Goal: Task Accomplishment & Management: Manage account settings

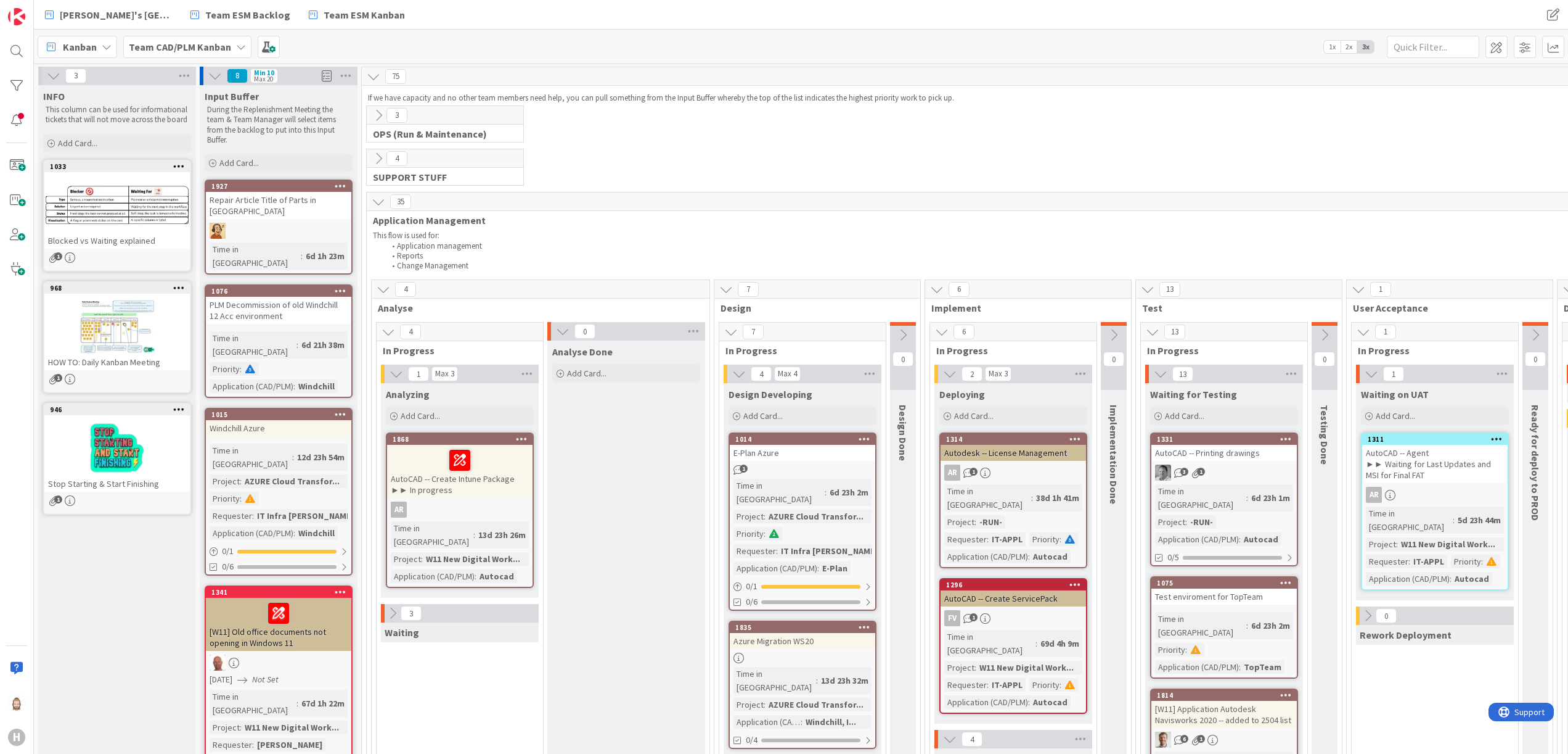
click at [800, 452] on div "E-Plan Azure" at bounding box center [802, 453] width 145 height 16
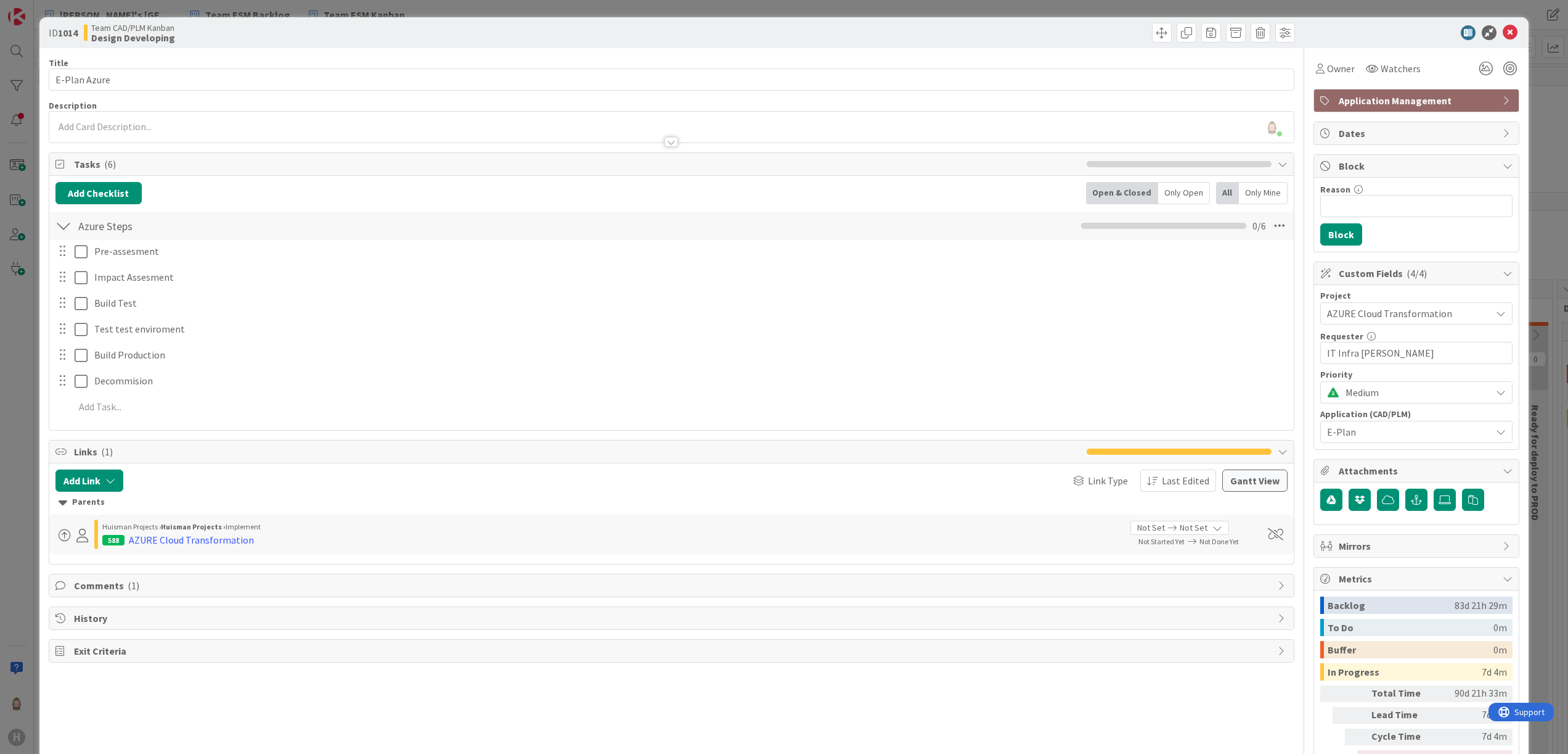
click at [1398, 166] on span "Block" at bounding box center [1417, 166] width 157 height 15
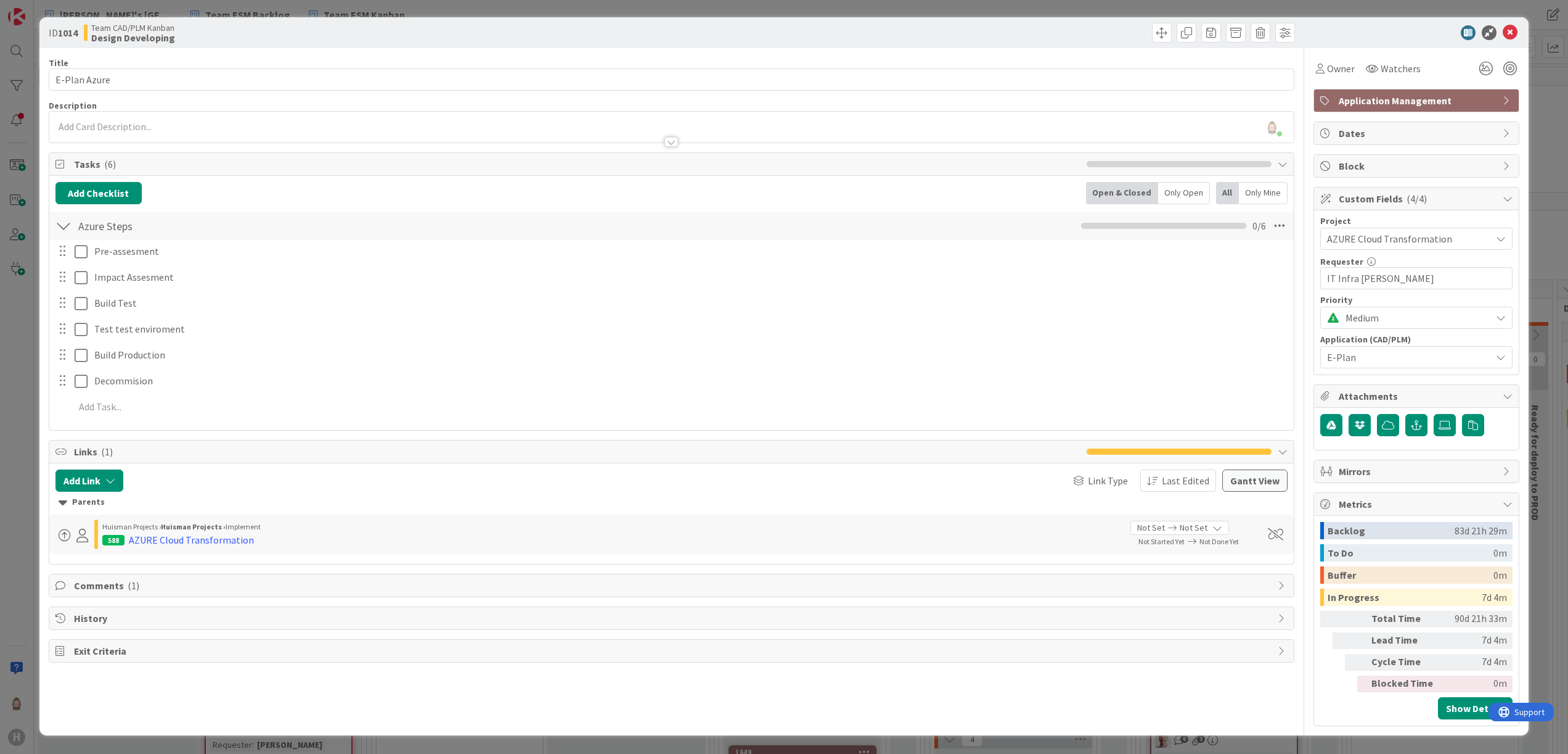
click at [1389, 126] on span "Dates" at bounding box center [1417, 133] width 157 height 15
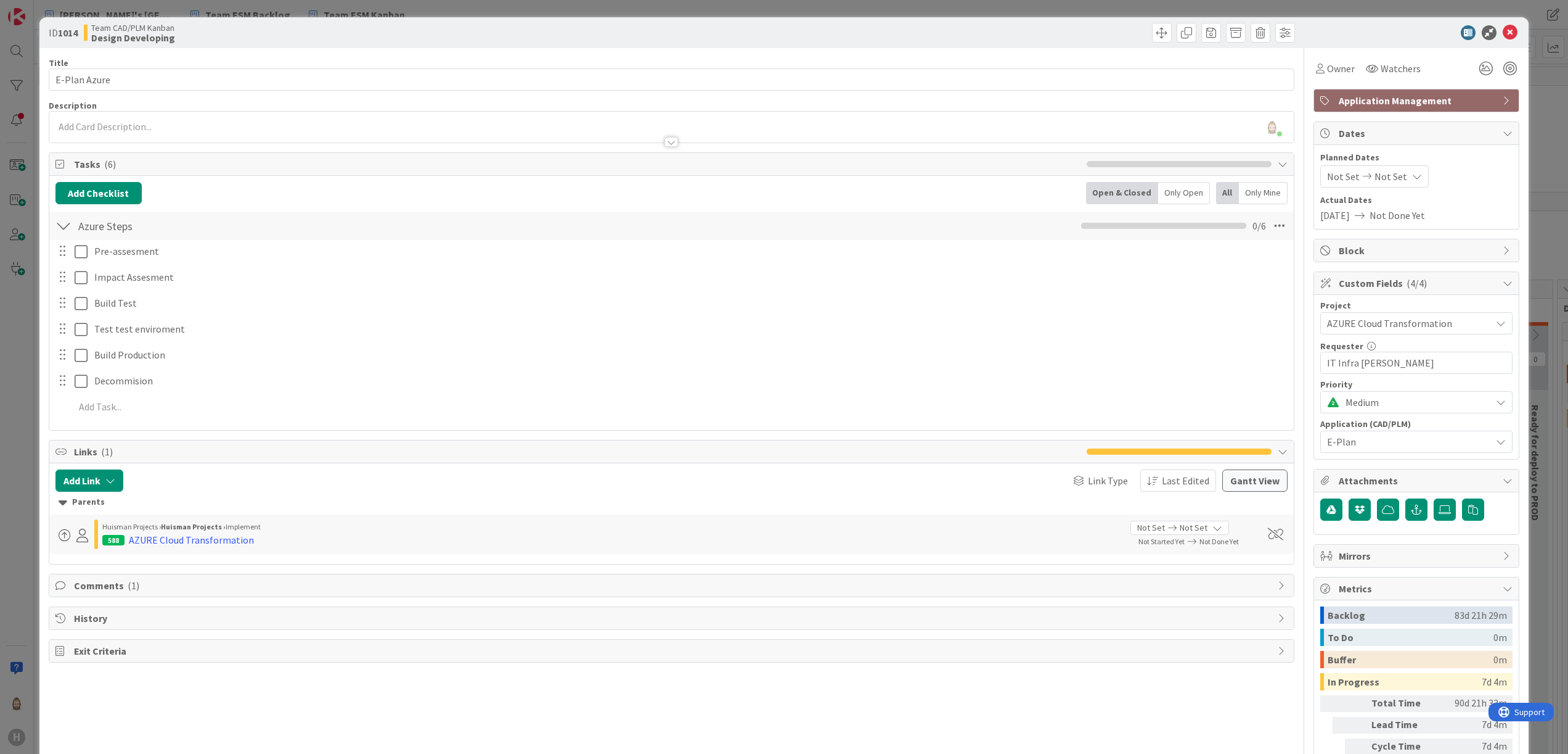
click at [1335, 178] on span "Not Set" at bounding box center [1344, 176] width 32 height 15
click at [1490, 24] on div "ID 1014 Team CAD/PLM Kanban Design Developing" at bounding box center [784, 33] width 1490 height 31
click at [1503, 28] on icon at bounding box center [1511, 32] width 15 height 15
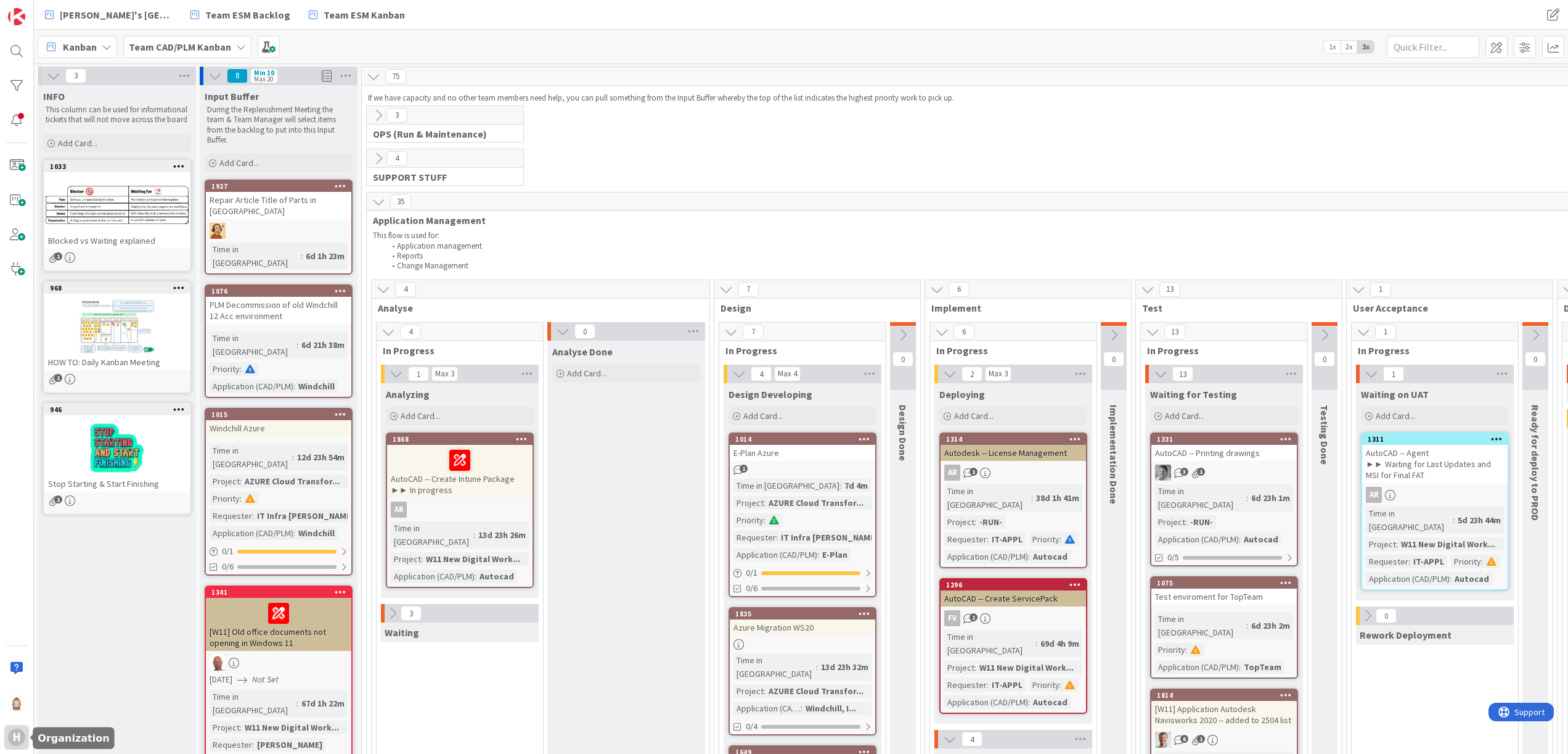
click at [12, 730] on div "H" at bounding box center [17, 737] width 18 height 18
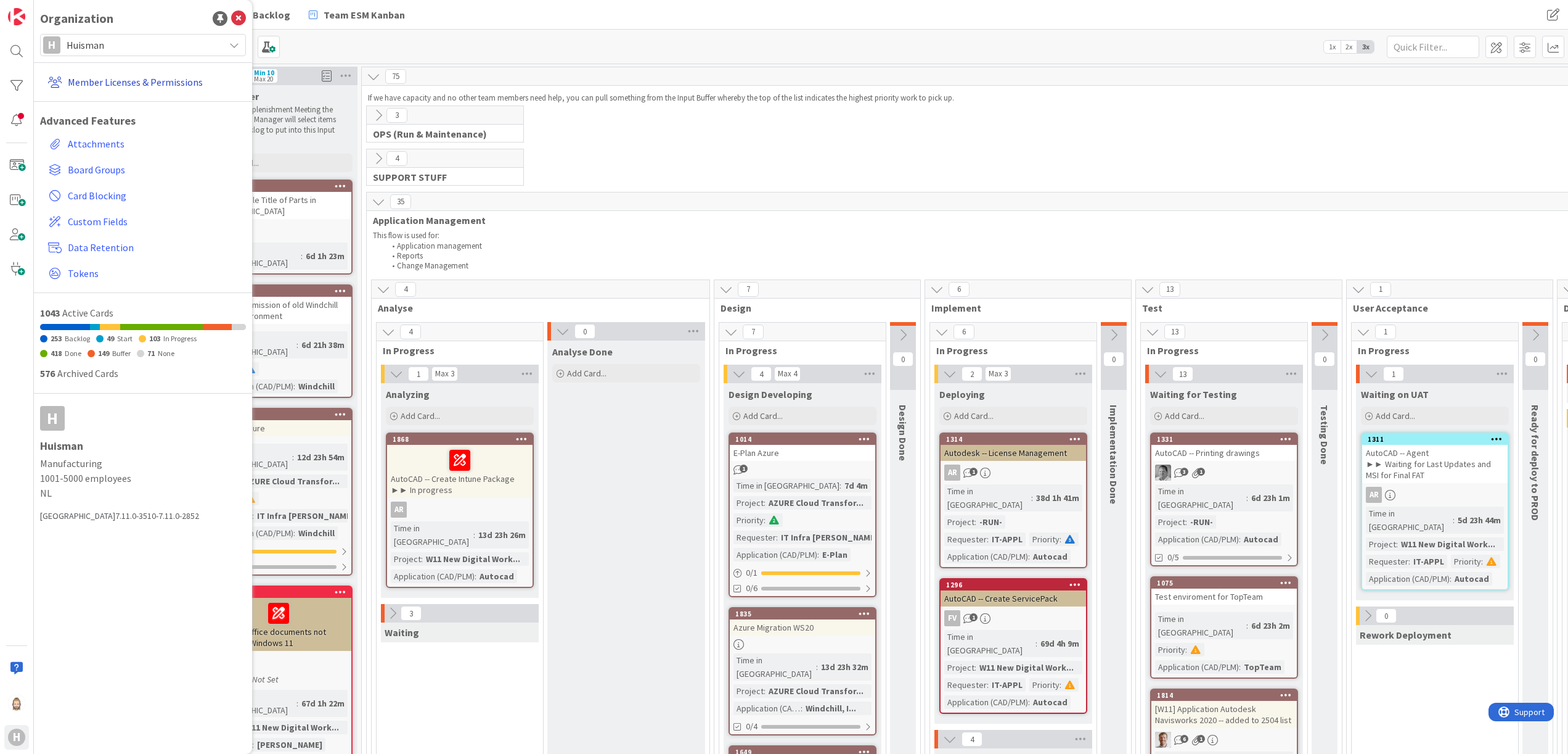
click at [153, 78] on link "Member Licenses & Permissions" at bounding box center [145, 82] width 203 height 22
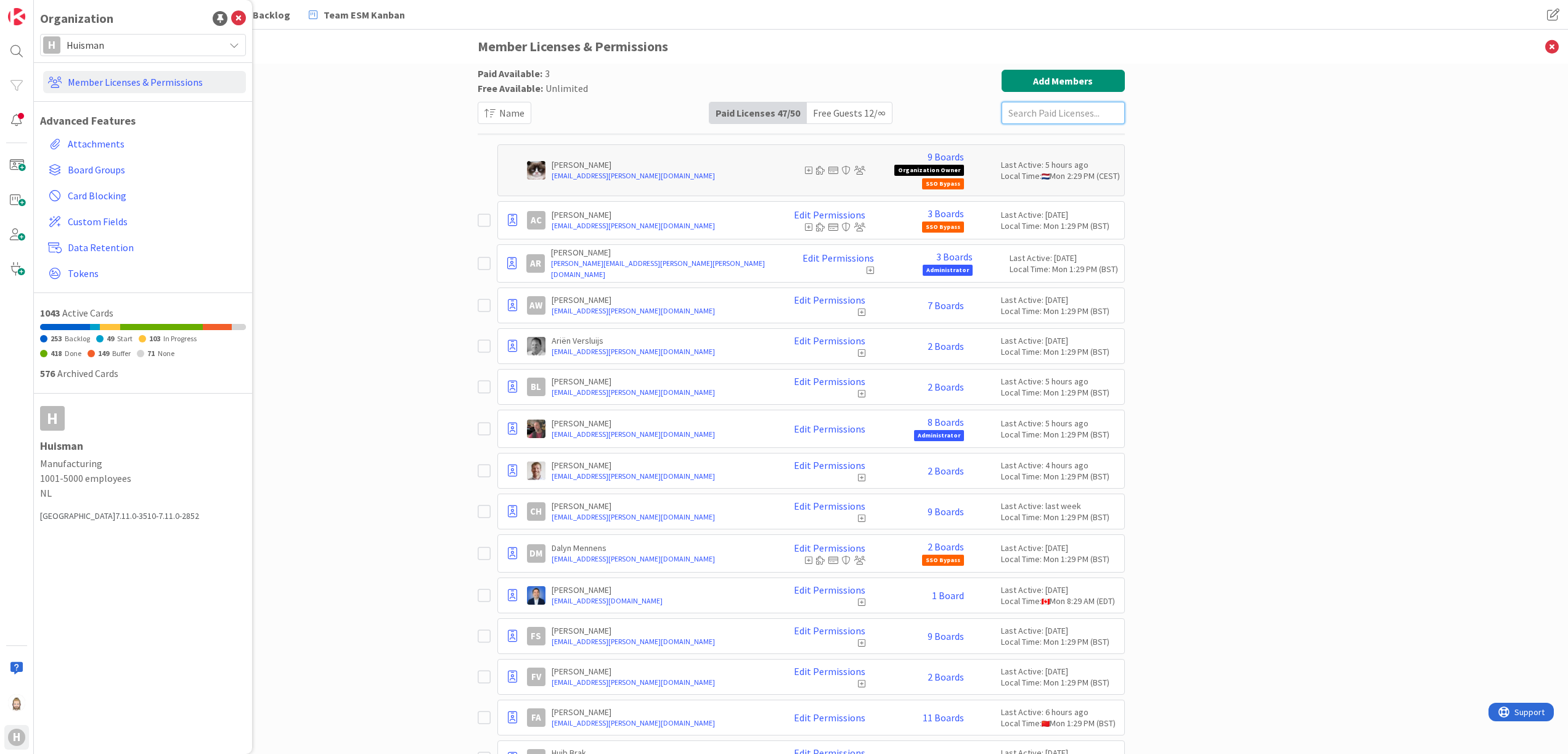
paste input "[EMAIL_ADDRESS][PERSON_NAME][DOMAIN_NAME]"
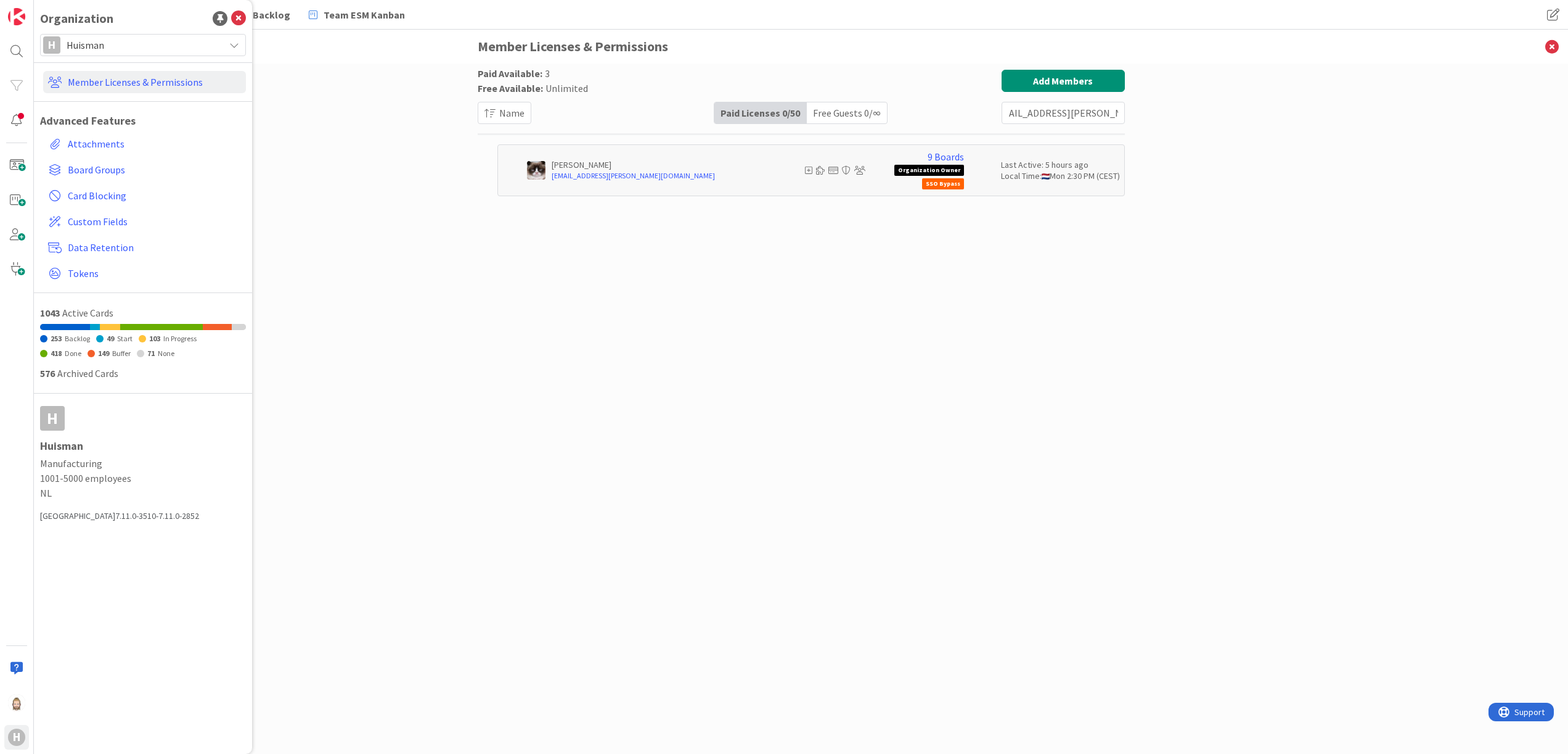
click at [852, 102] on div "Free Guests 0 / ∞" at bounding box center [847, 112] width 80 height 21
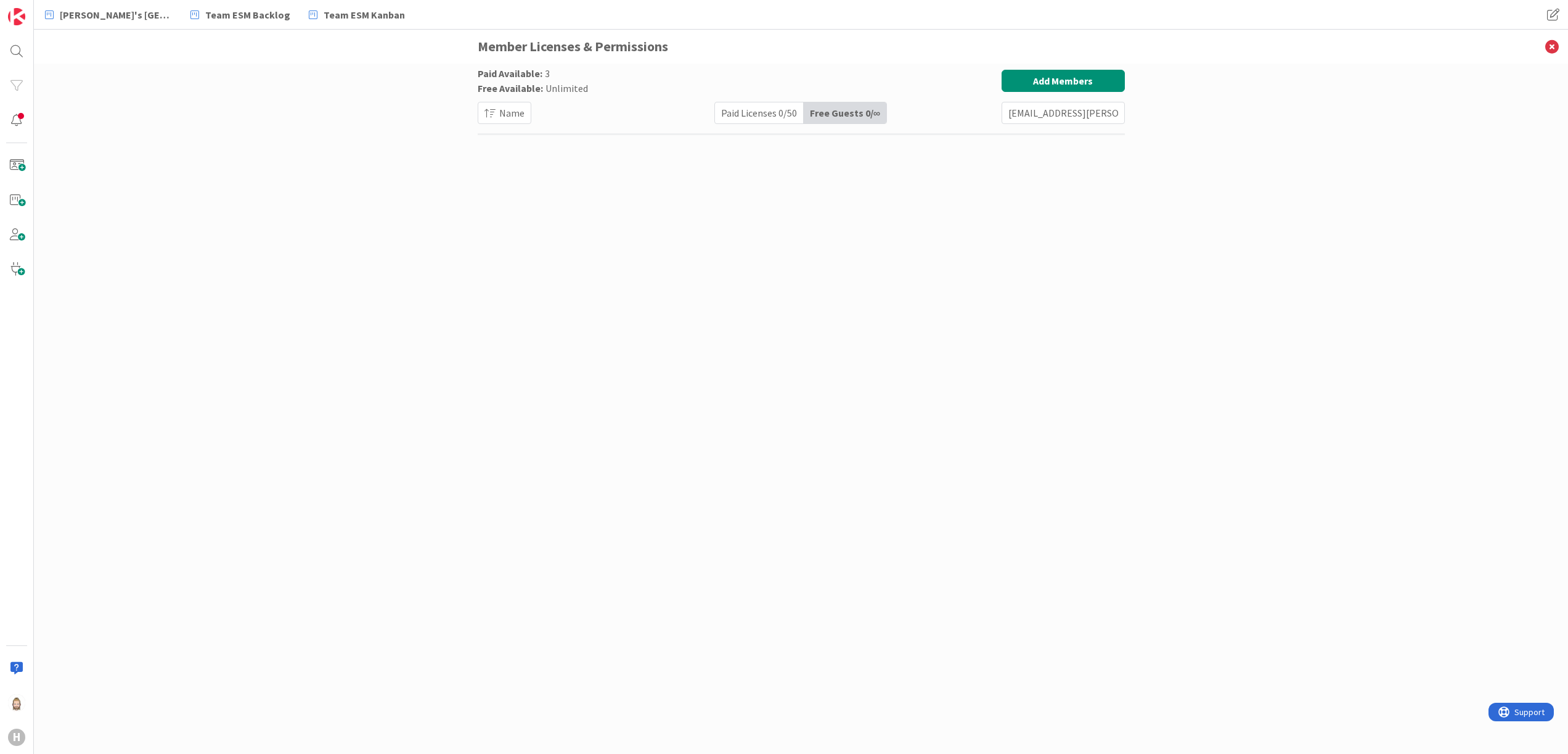
click at [750, 114] on div "Paid Licenses 0 / 50" at bounding box center [759, 112] width 89 height 21
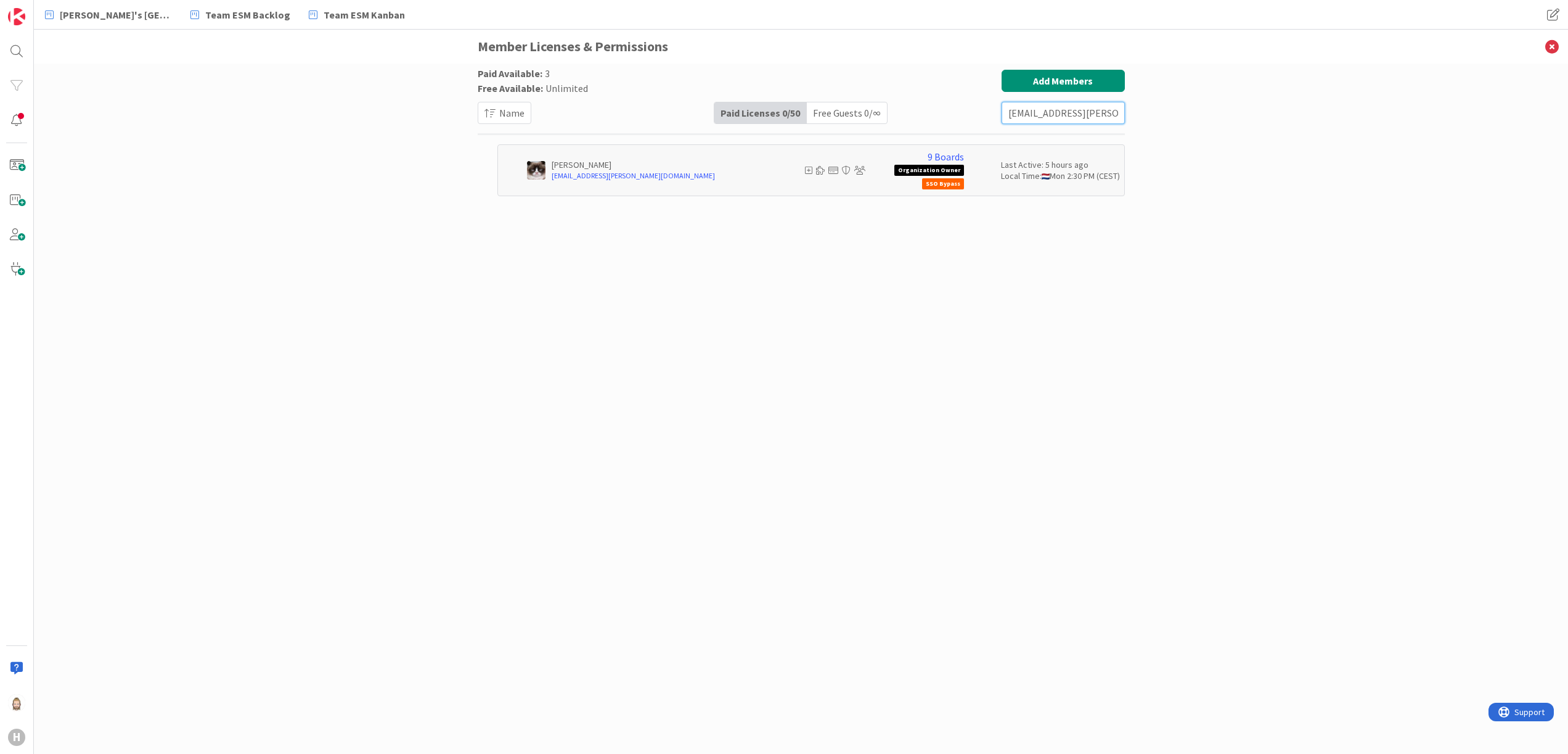
click at [1028, 117] on input "[EMAIL_ADDRESS][PERSON_NAME][DOMAIN_NAME]" at bounding box center [1063, 112] width 123 height 22
type input "[PERSON_NAME]"
click at [866, 109] on div "Free Guests 0 / ∞" at bounding box center [847, 112] width 80 height 21
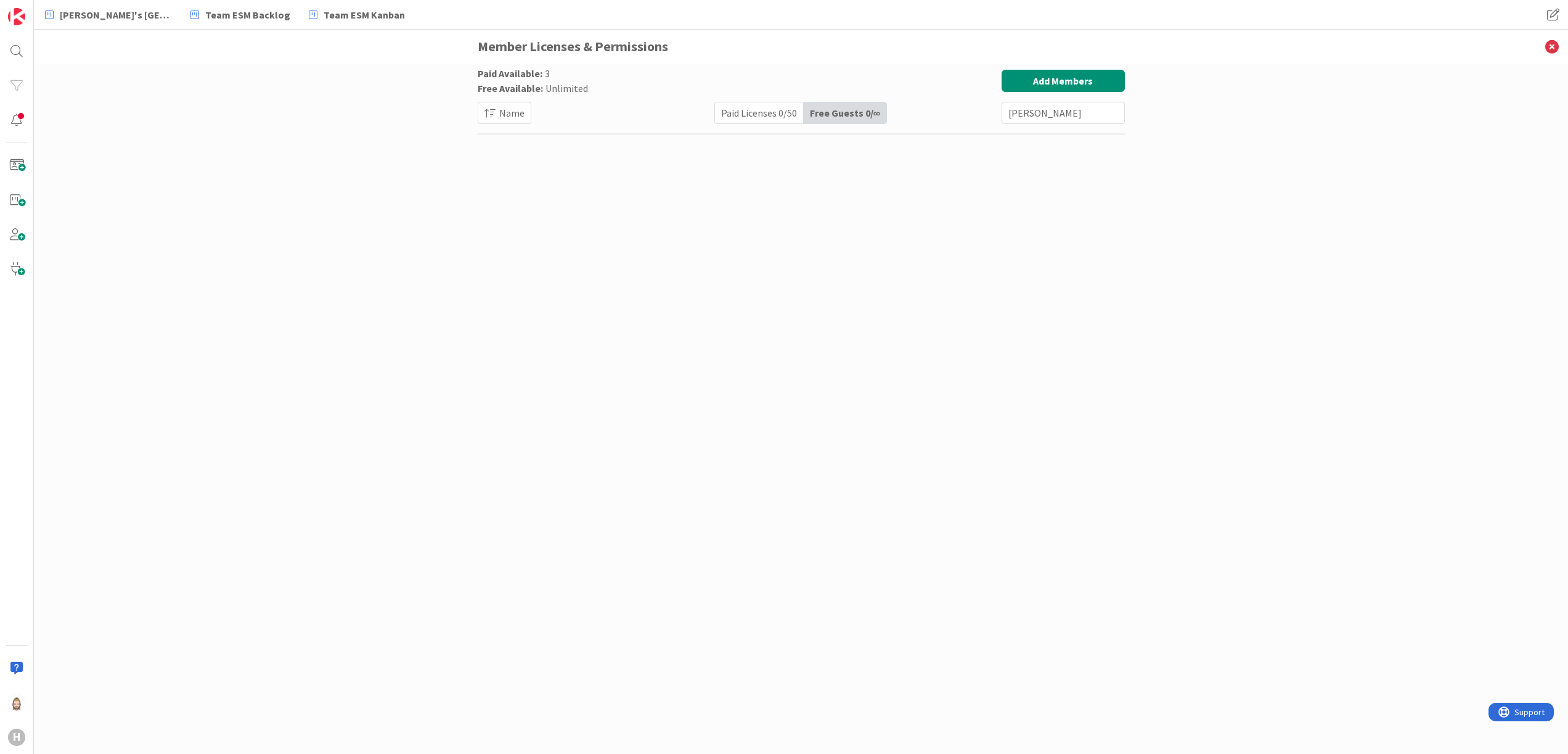
click at [769, 105] on div "Paid Licenses 0 / 50" at bounding box center [759, 112] width 89 height 21
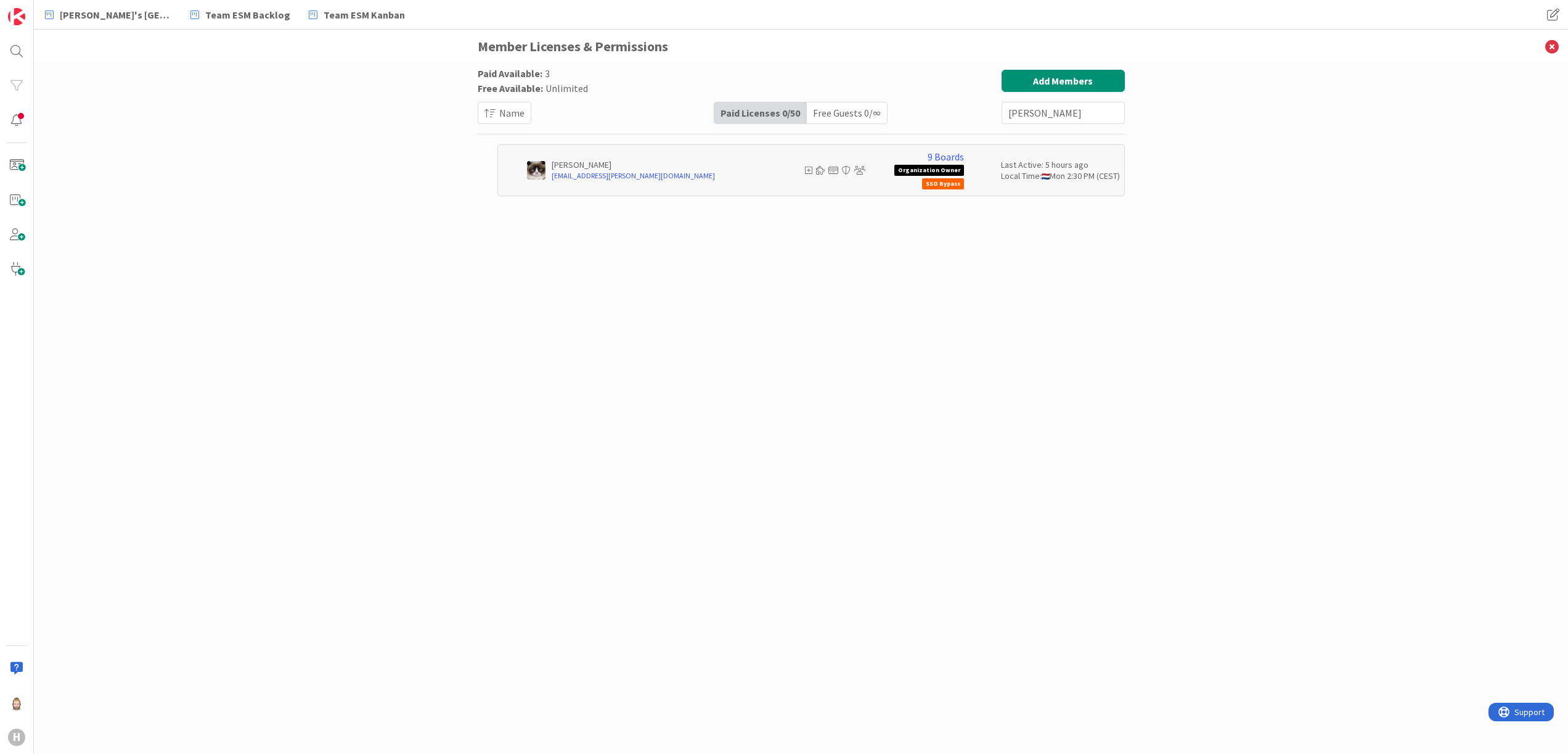
click at [834, 102] on div "Free Guests 0 / ∞" at bounding box center [847, 112] width 80 height 21
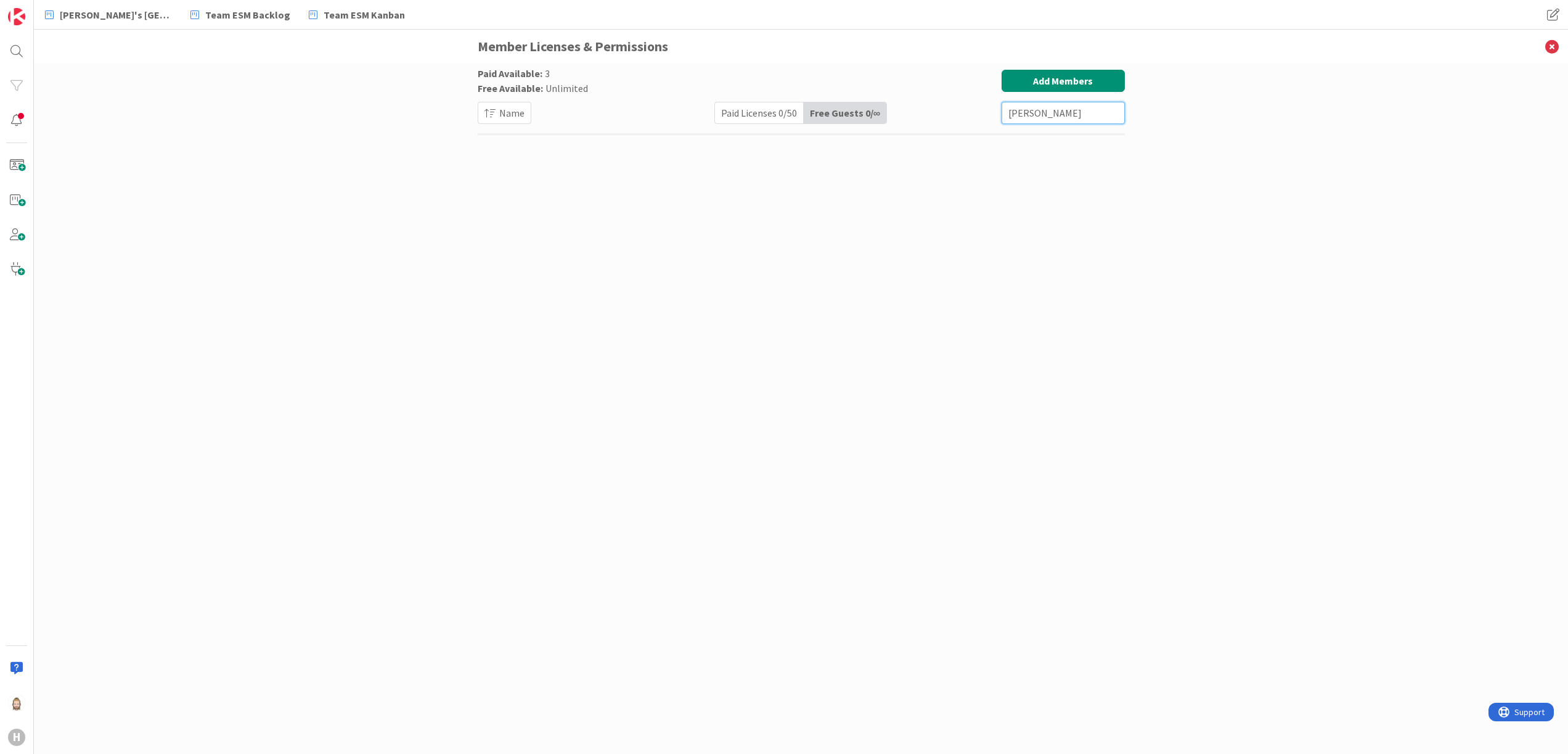
click at [1058, 112] on input "[PERSON_NAME]" at bounding box center [1063, 112] width 123 height 22
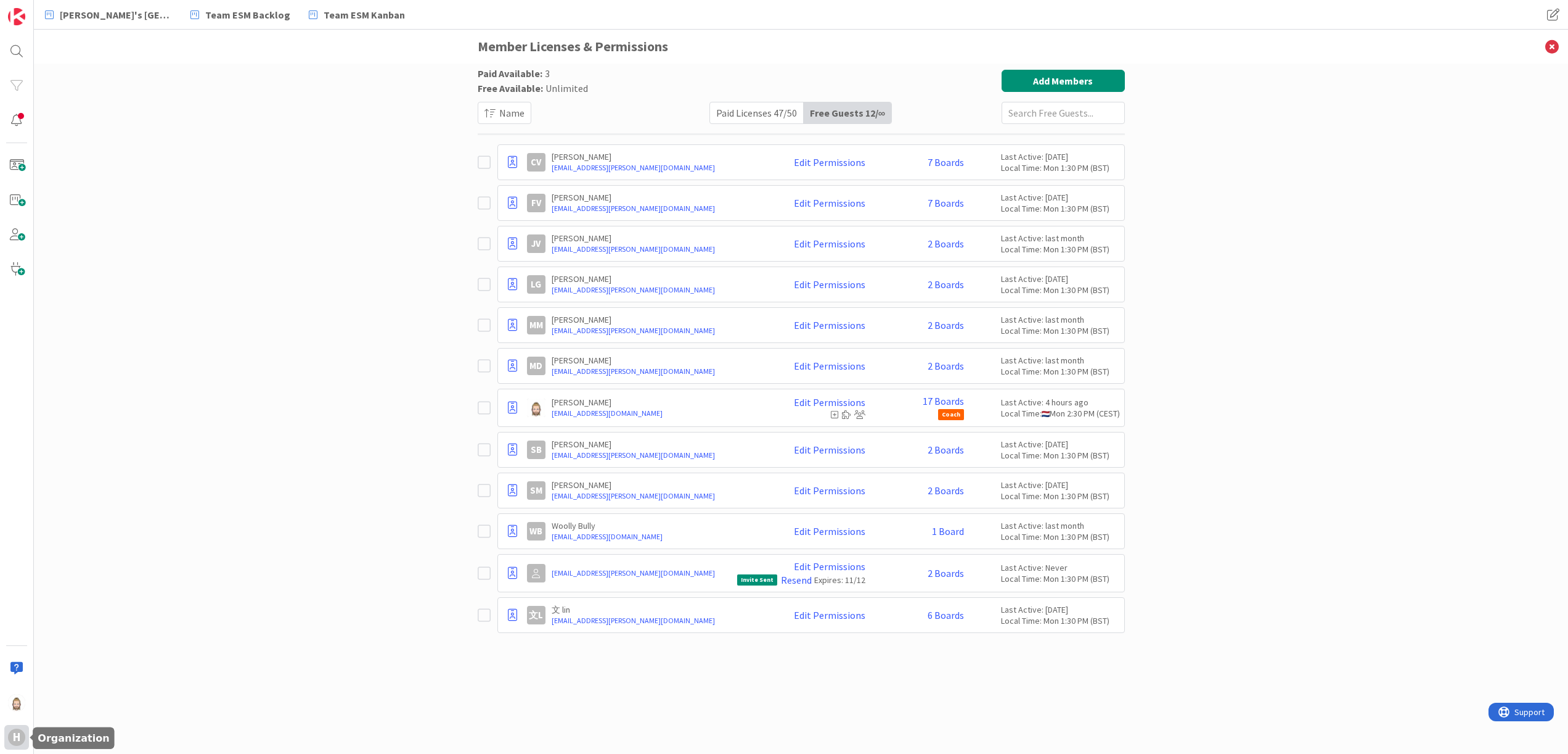
click at [18, 726] on div "H" at bounding box center [16, 737] width 24 height 24
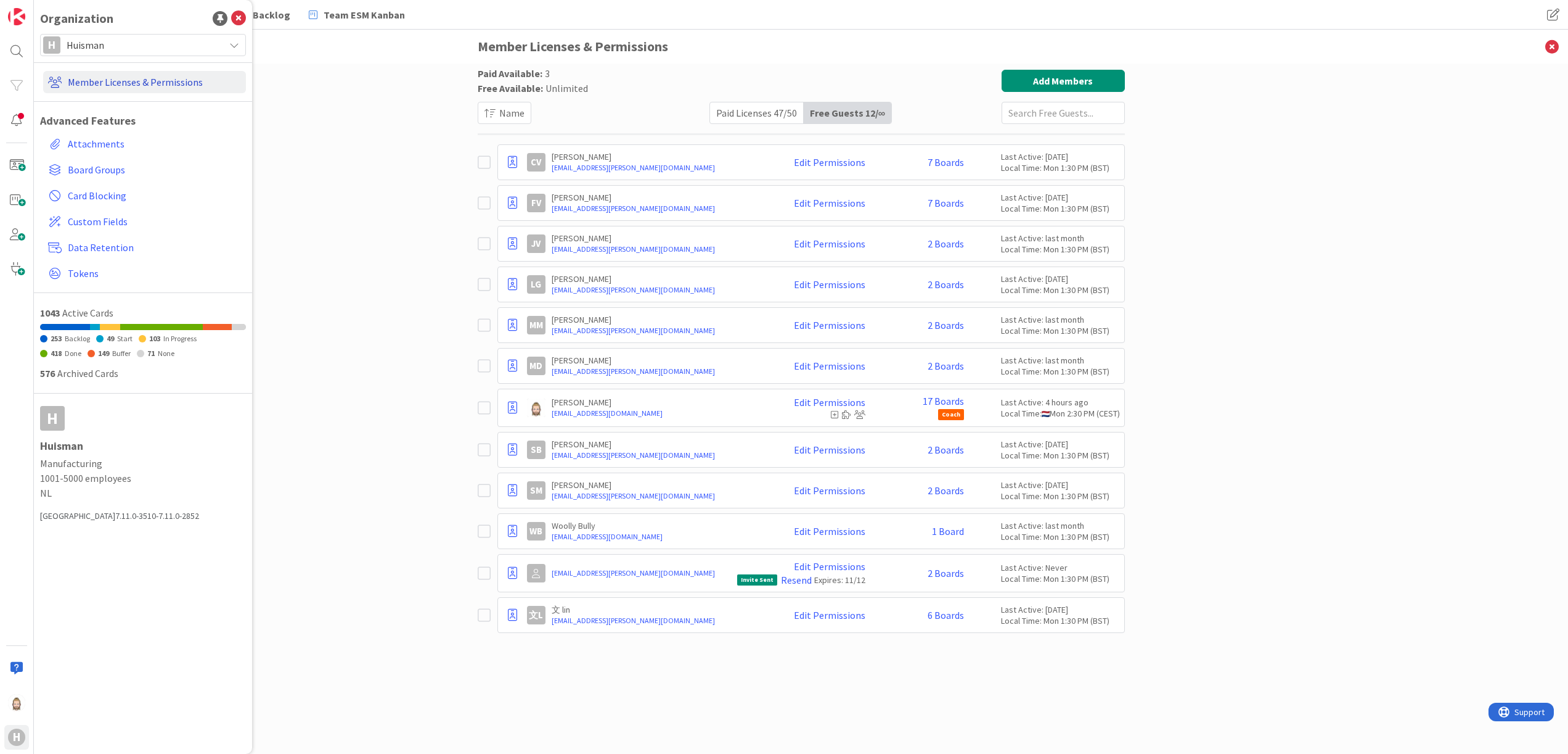
click at [114, 80] on link "Member Licenses & Permissions" at bounding box center [145, 82] width 203 height 22
click at [427, 116] on div "Paid Available: 3 Free Available: Unlimited Name Paid Licenses 47 / 50 Free Gue…" at bounding box center [801, 408] width 1534 height 690
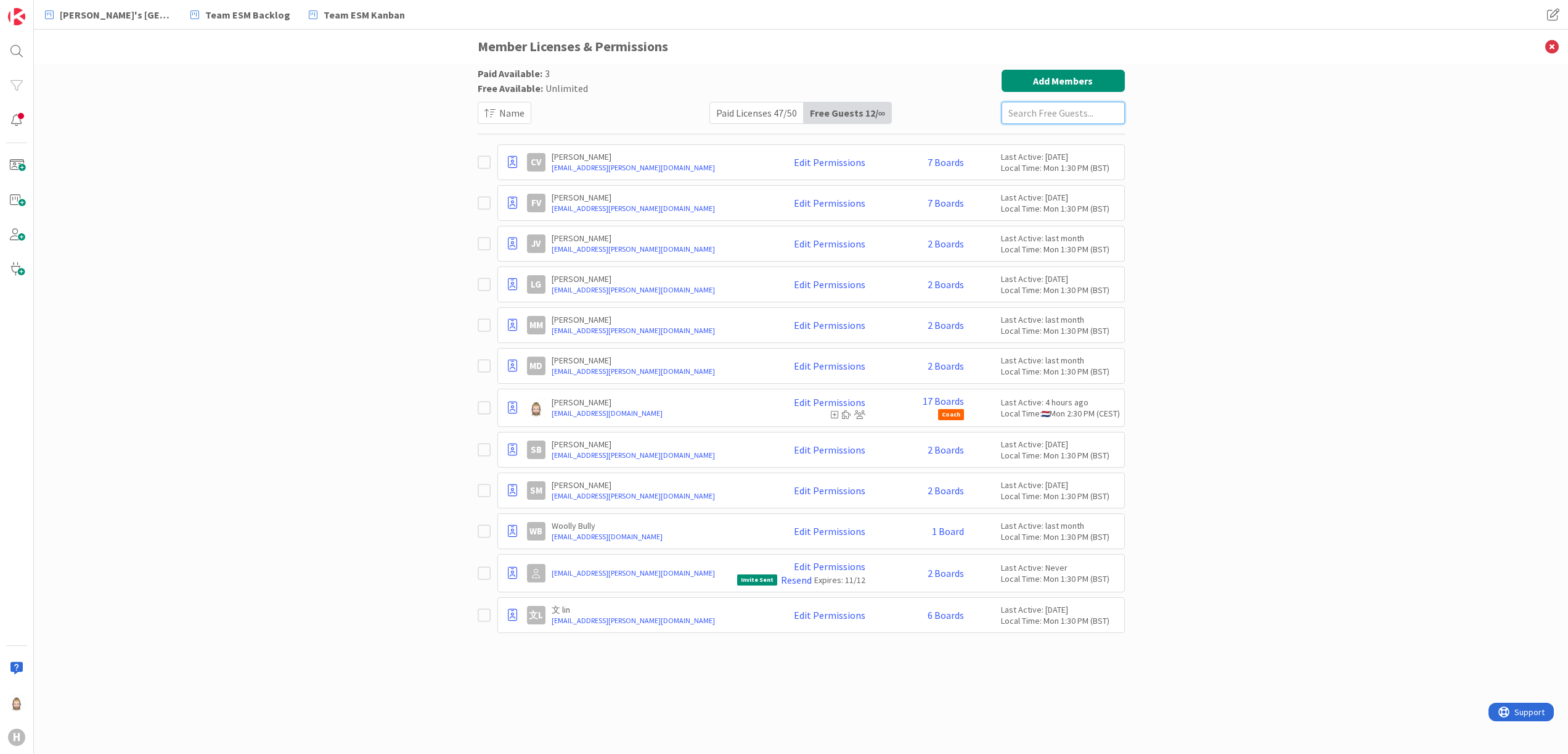
click at [1076, 120] on input "text" at bounding box center [1063, 112] width 123 height 22
click at [1346, 200] on div "Paid Available: 3 Free Available: Unlimited Name Paid Licenses 47 / 50 Free Gue…" at bounding box center [801, 408] width 1534 height 690
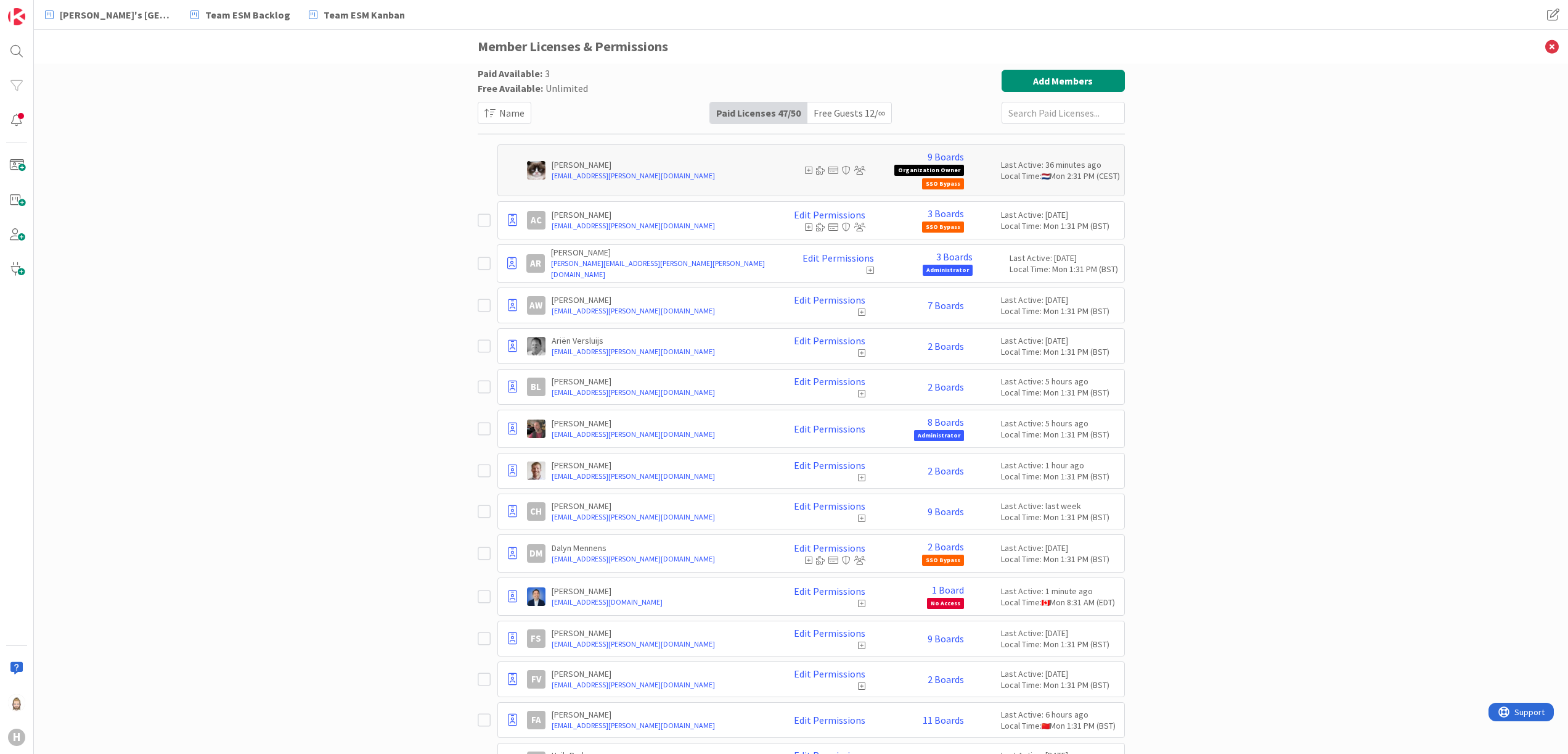
scroll to position [866, 0]
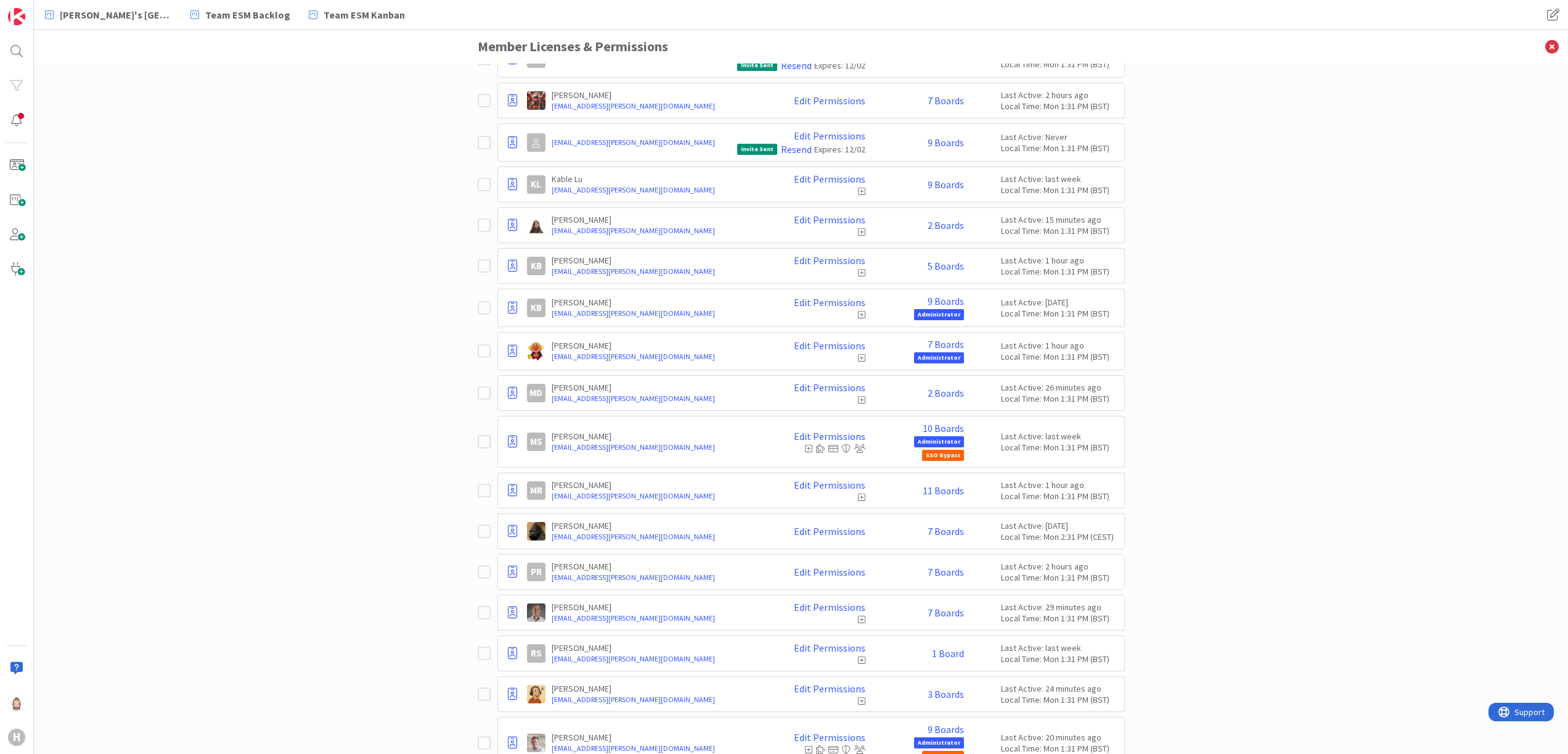
click at [1182, 388] on div "Paid Available: 3 Free Available: Unlimited Name Paid Licenses 47 / 50 Free Gue…" at bounding box center [801, 408] width 1534 height 690
click at [933, 398] on link "2 Boards" at bounding box center [946, 393] width 36 height 11
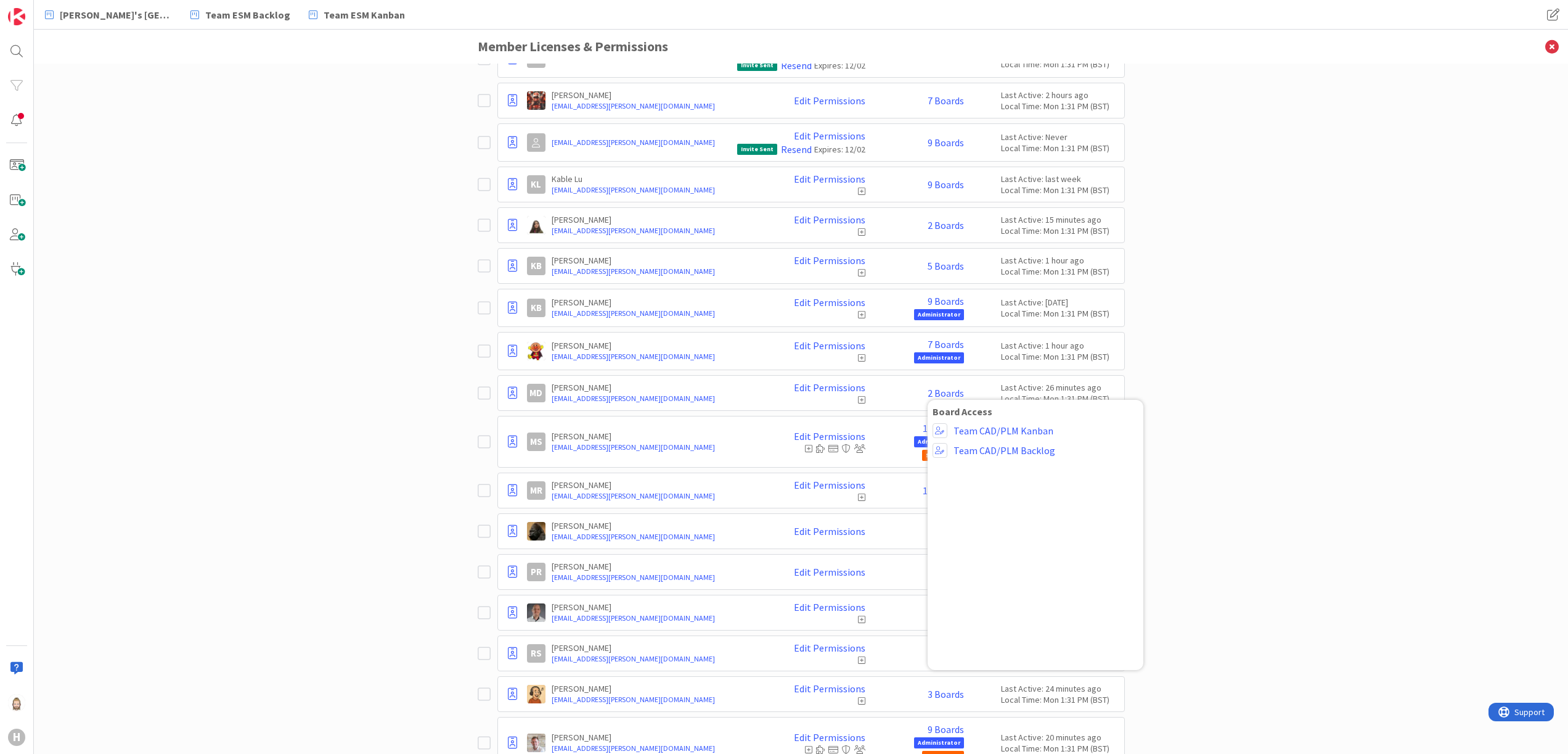
click at [391, 438] on div "Paid Available: 3 Free Available: Unlimited Name Paid Licenses 47 / 50 Free Gue…" at bounding box center [801, 408] width 1534 height 690
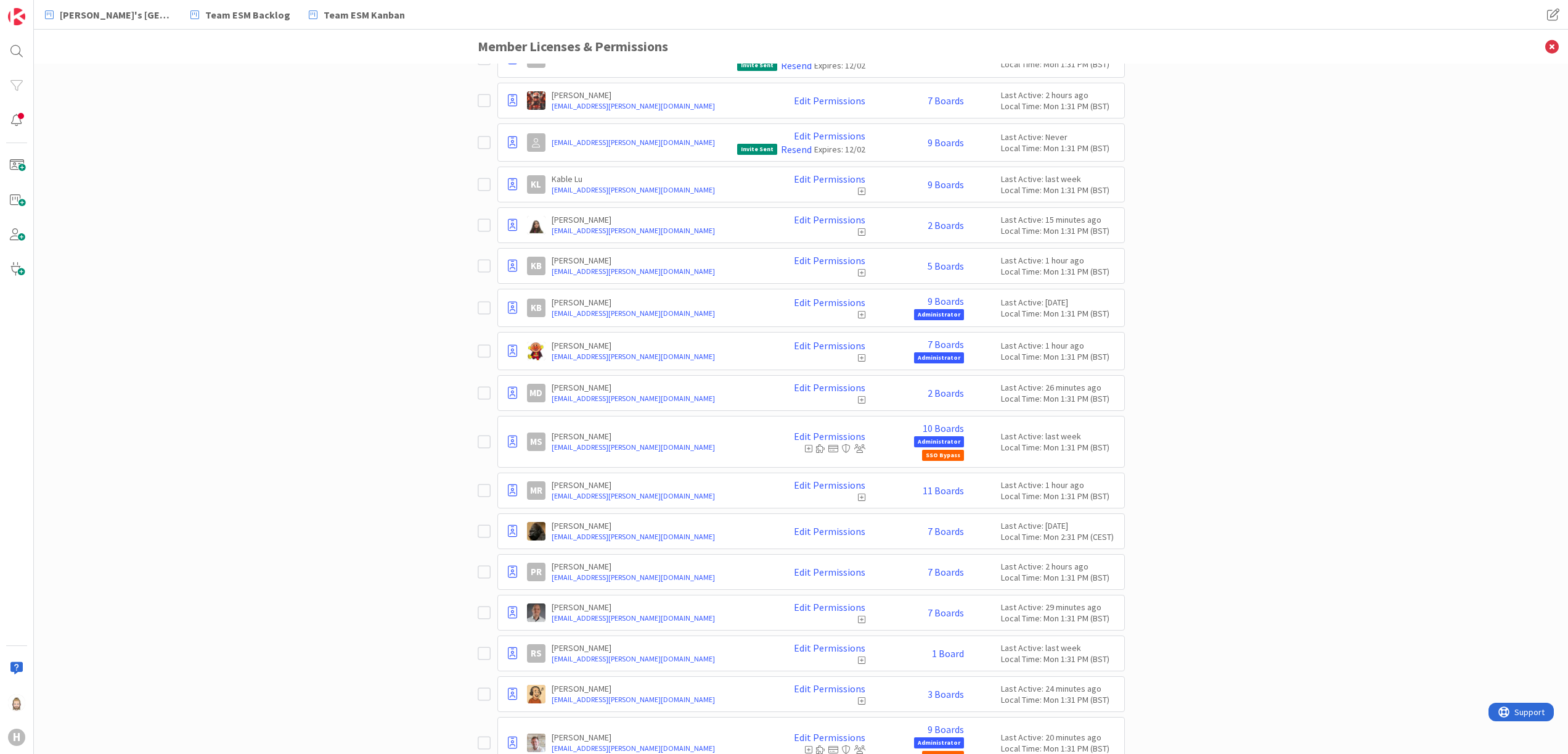
click at [341, 435] on div "Paid Available: 3 Free Available: Unlimited Name Paid Licenses 47 / 50 Free Gue…" at bounding box center [801, 408] width 1534 height 690
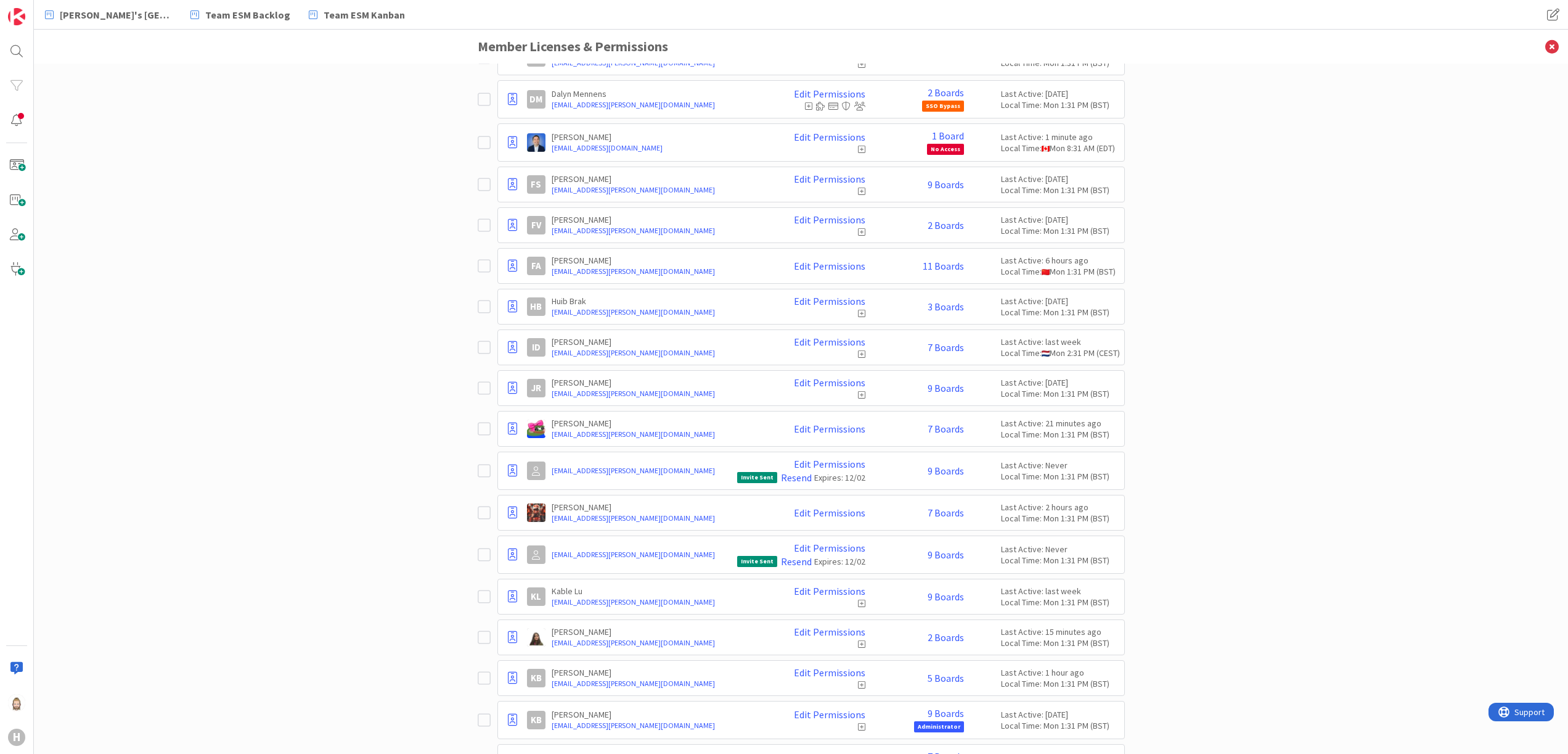
scroll to position [3, 0]
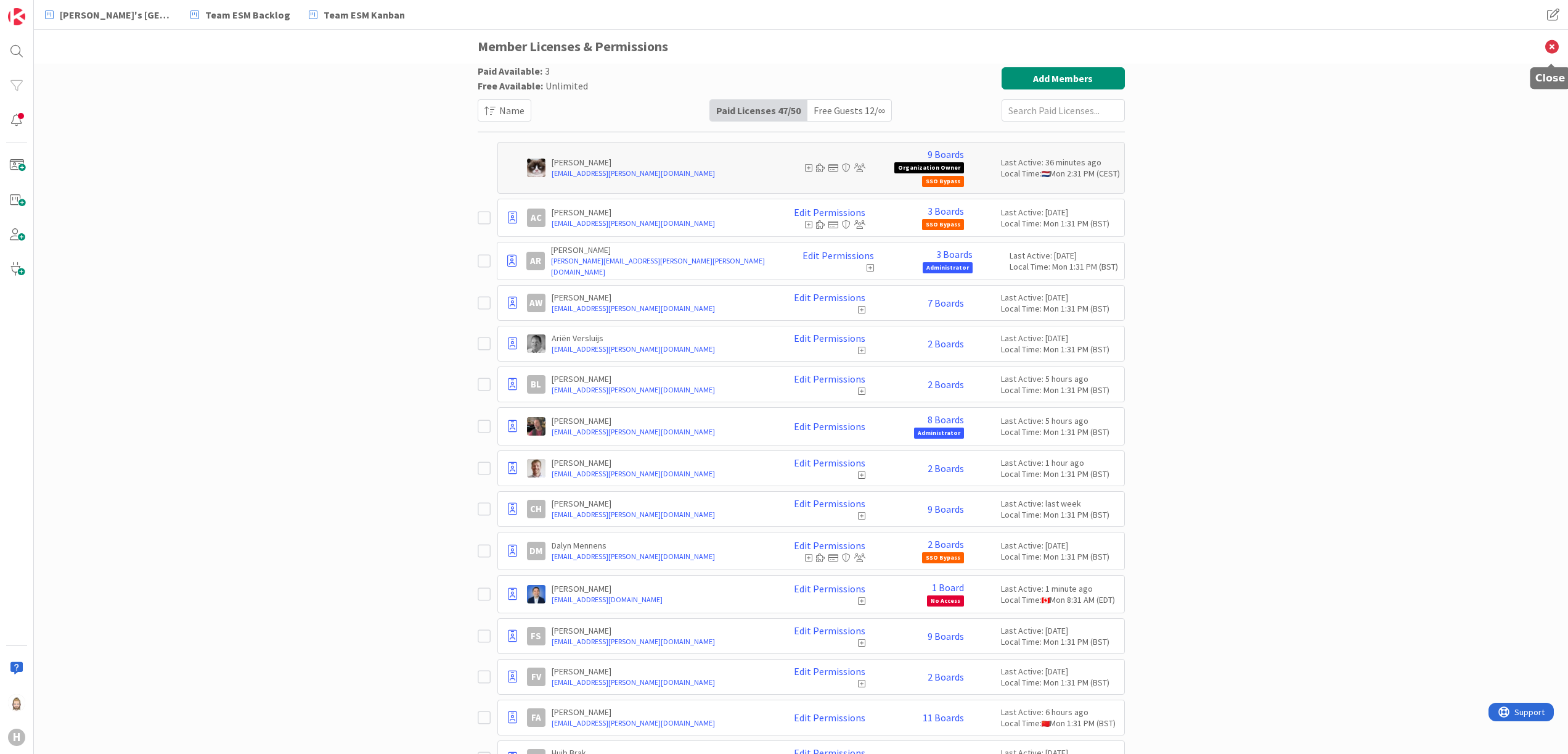
click at [1549, 45] on icon at bounding box center [1552, 47] width 32 height 34
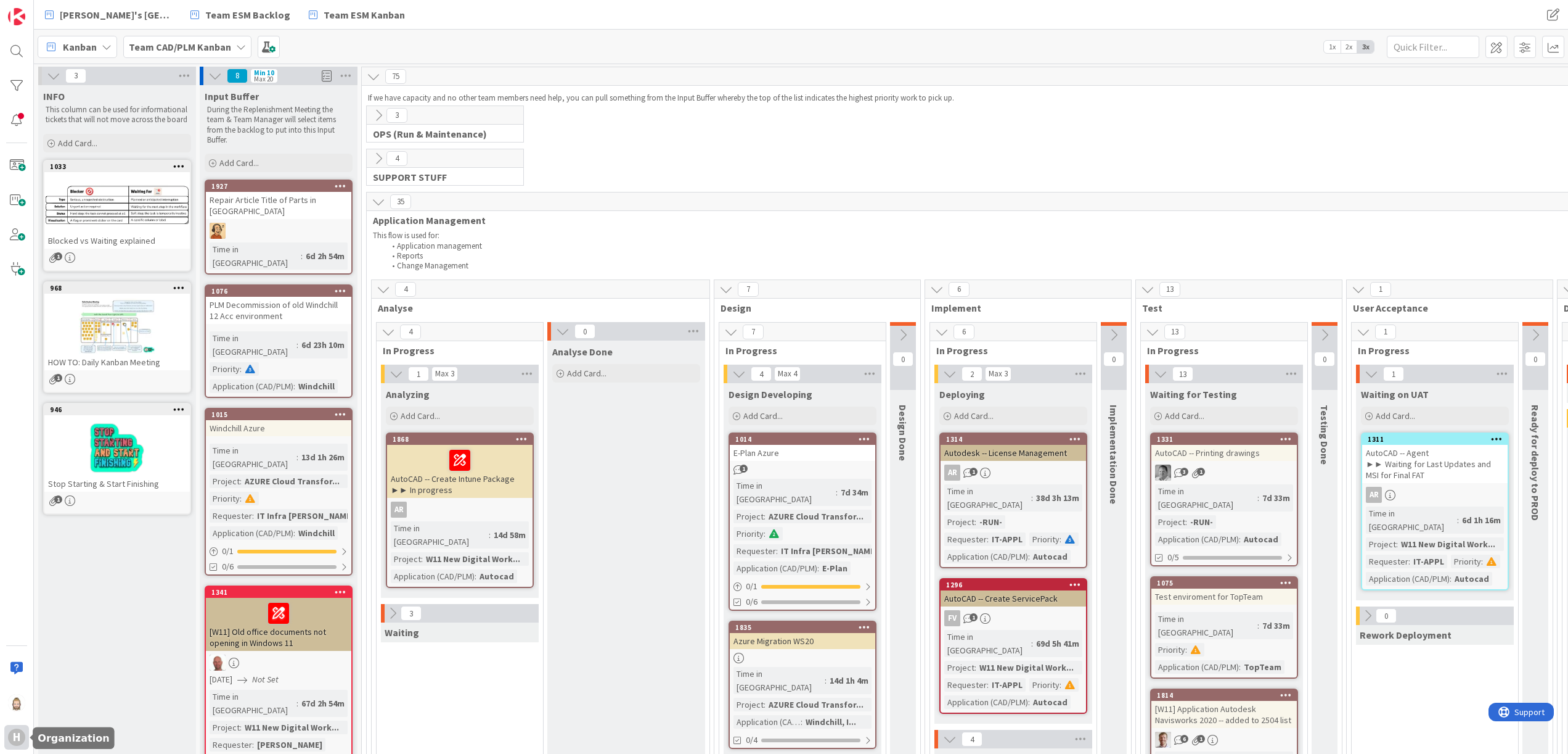
click at [21, 738] on div "H" at bounding box center [17, 737] width 18 height 18
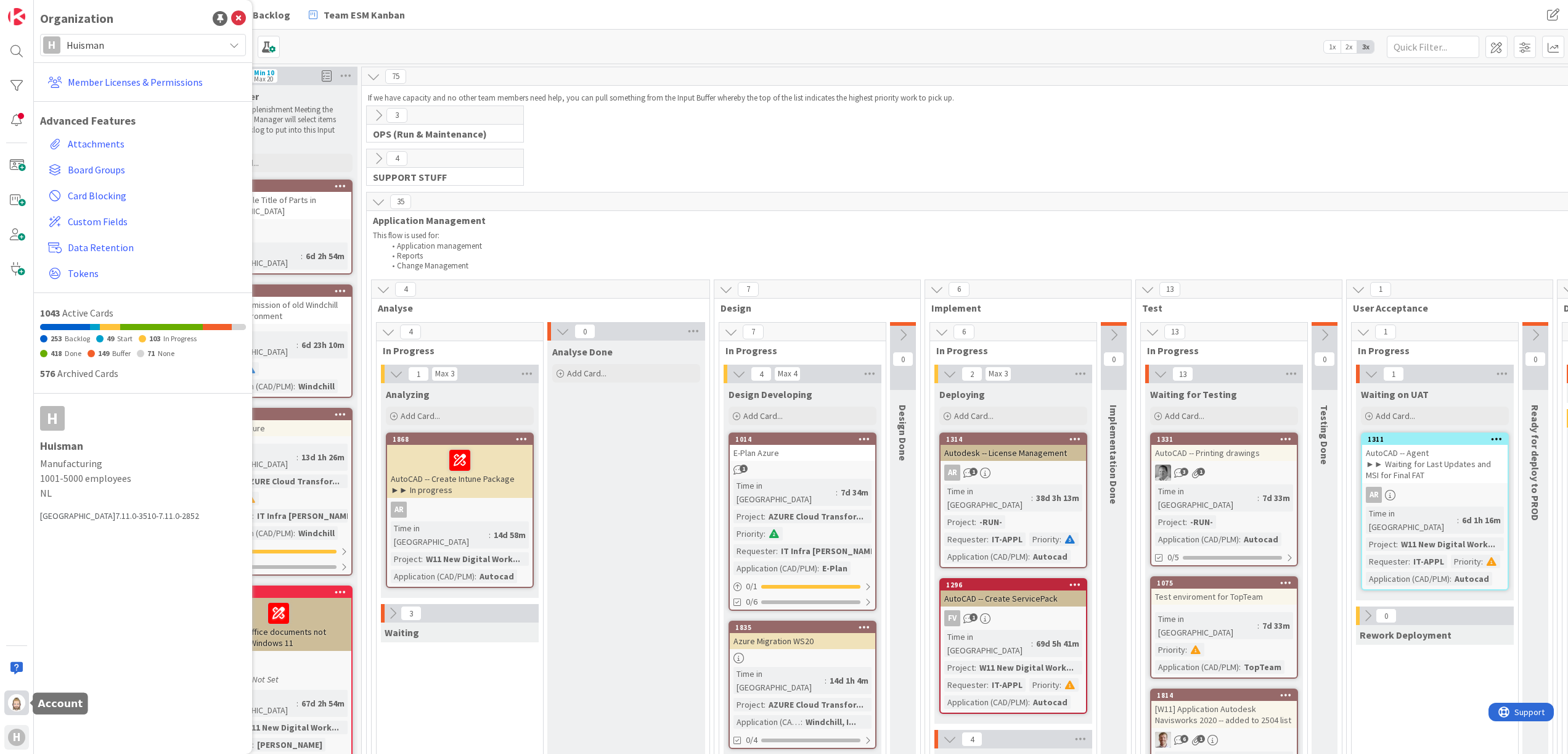
click at [16, 697] on img at bounding box center [17, 703] width 18 height 18
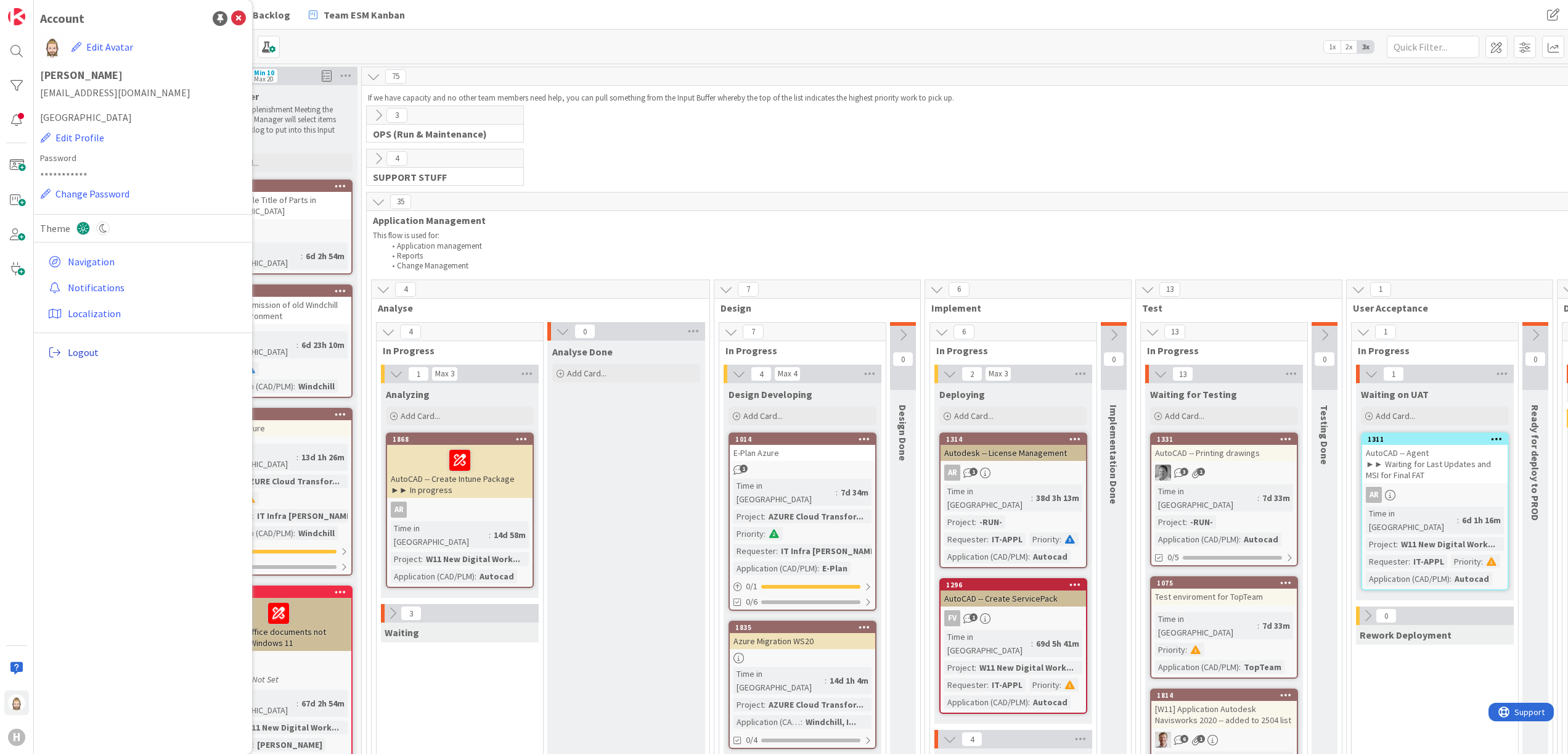
click at [82, 352] on span "Logout" at bounding box center [154, 352] width 173 height 15
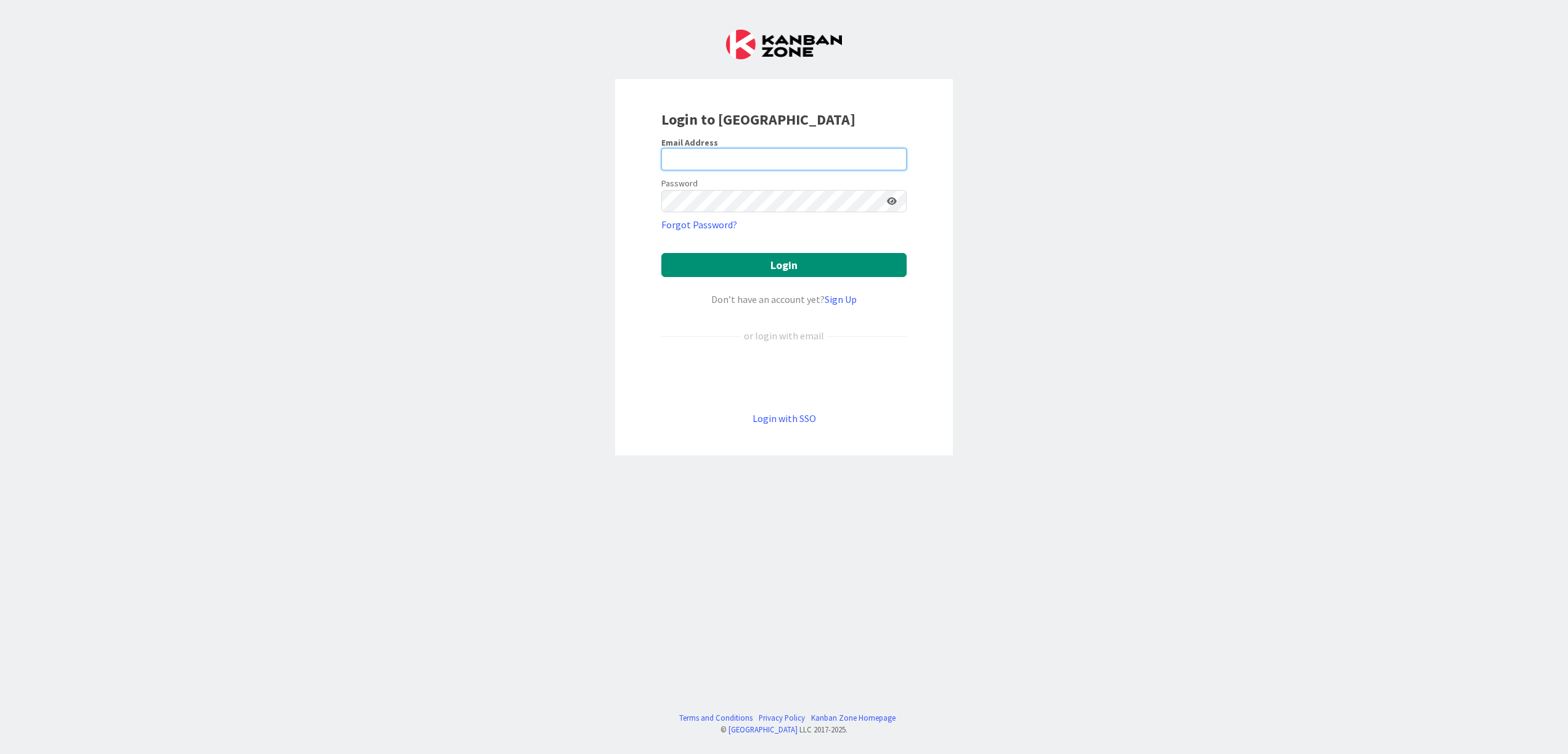
type input "[EMAIL_ADDRESS][DOMAIN_NAME]"
click at [793, 420] on link "Login with SSO" at bounding box center [785, 418] width 64 height 12
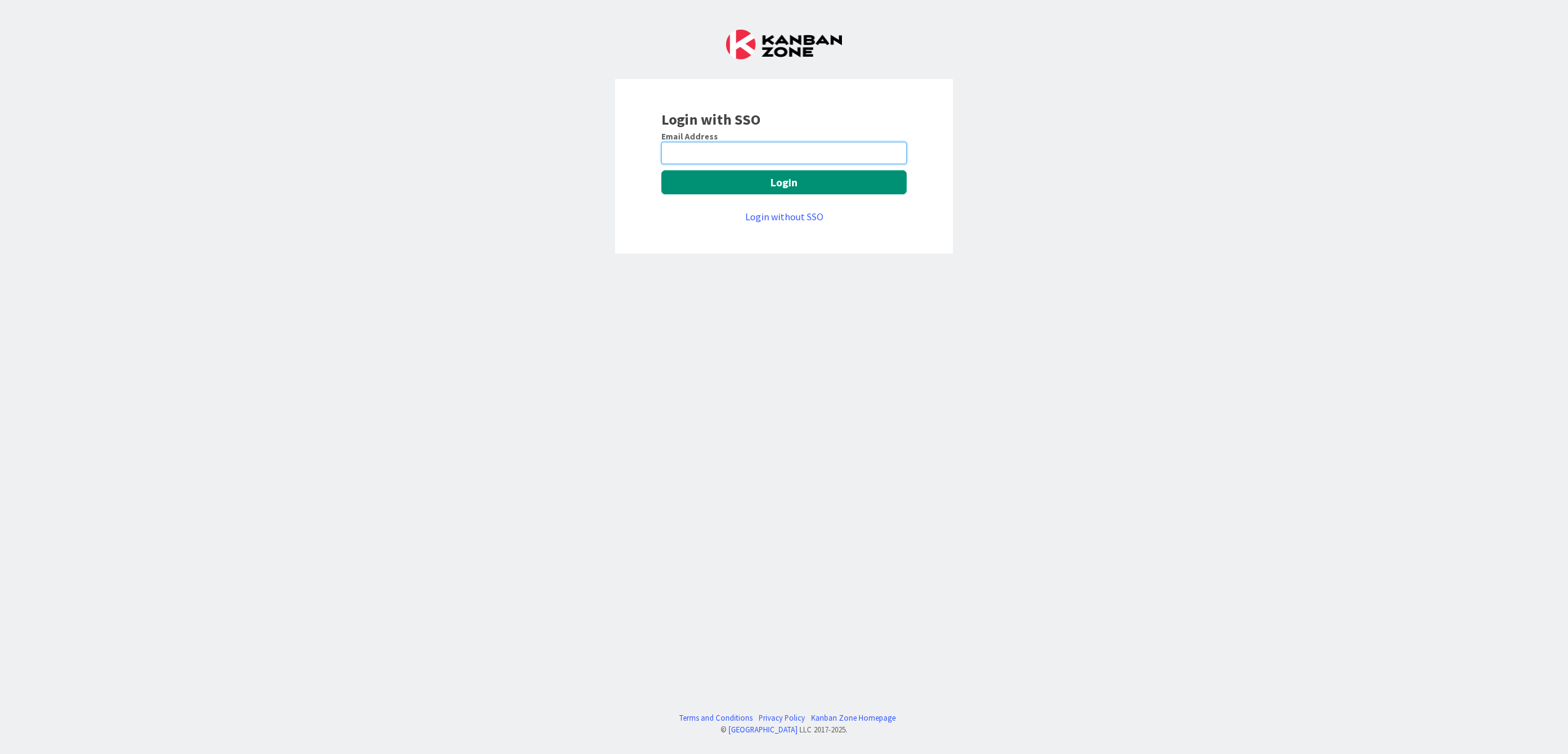
click at [818, 151] on input "email" at bounding box center [784, 153] width 245 height 22
click at [578, 398] on div "Login with SSO Email Address Login Login without SSO Terms and Conditions Priva…" at bounding box center [784, 377] width 1568 height 754
click at [852, 151] on input "email" at bounding box center [784, 153] width 245 height 22
paste input "rvwees@huisman-nl.com"
type input "rvwees@huisman-nl.com"
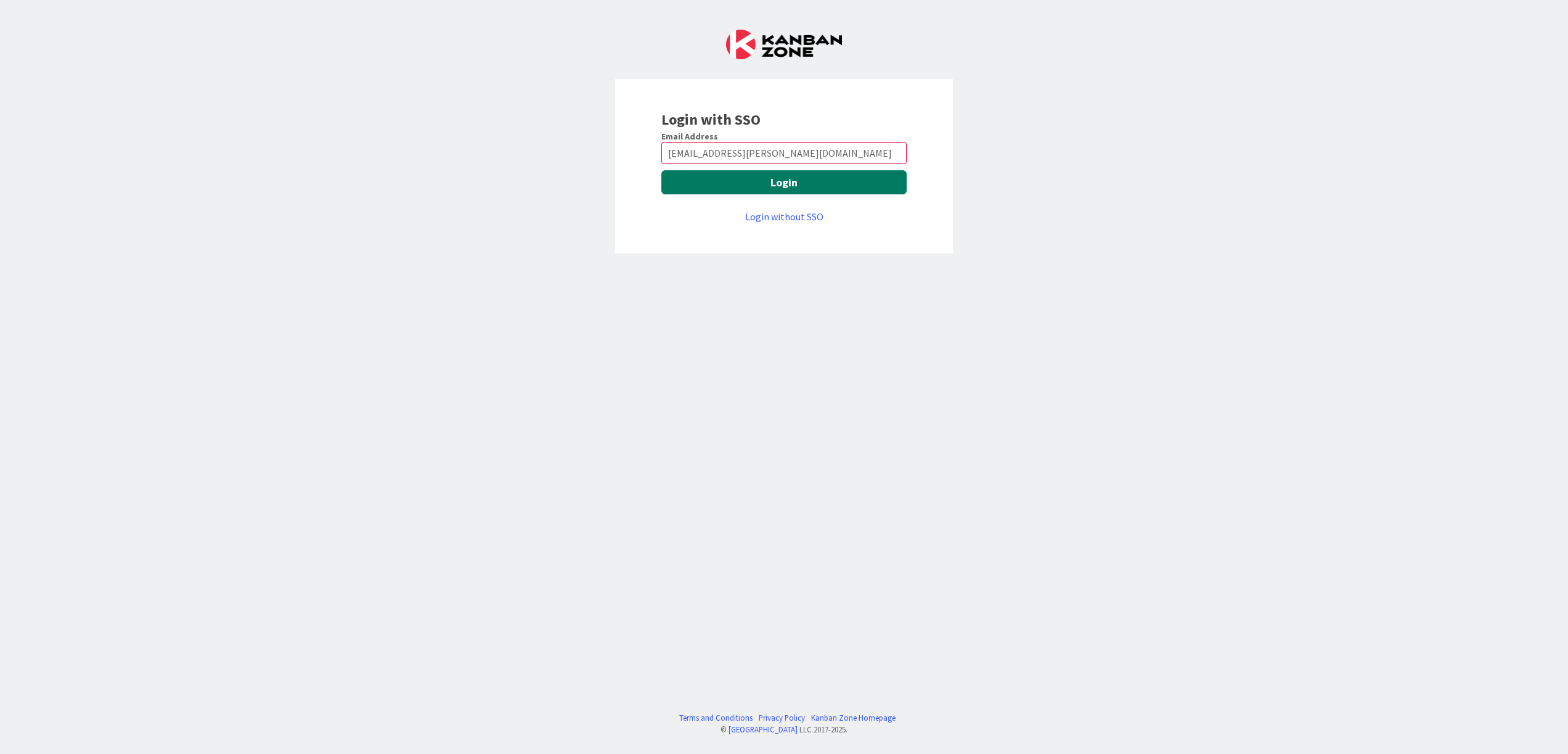
click at [808, 184] on button "Login" at bounding box center [784, 183] width 245 height 24
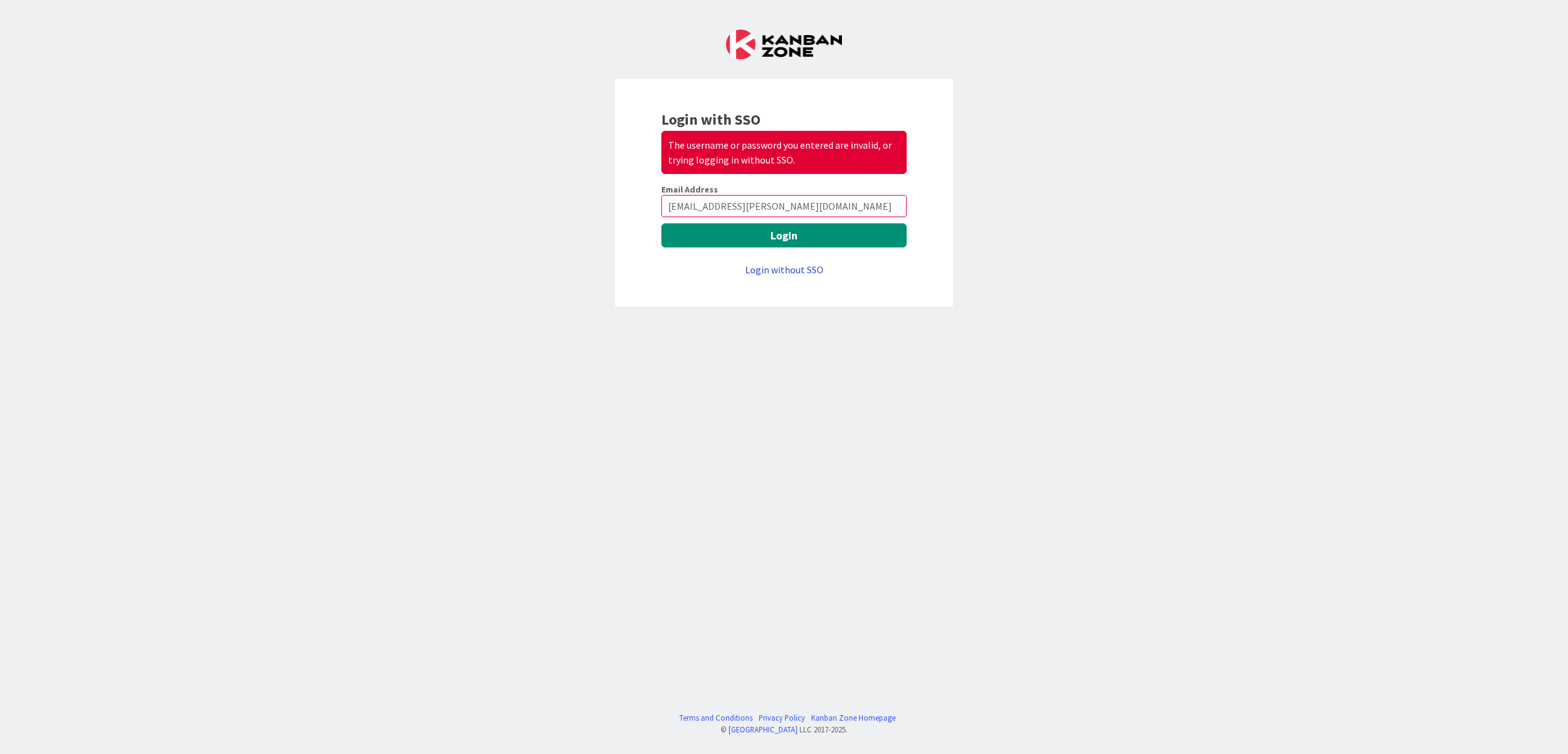
click at [815, 266] on link "Login without SSO" at bounding box center [785, 269] width 78 height 12
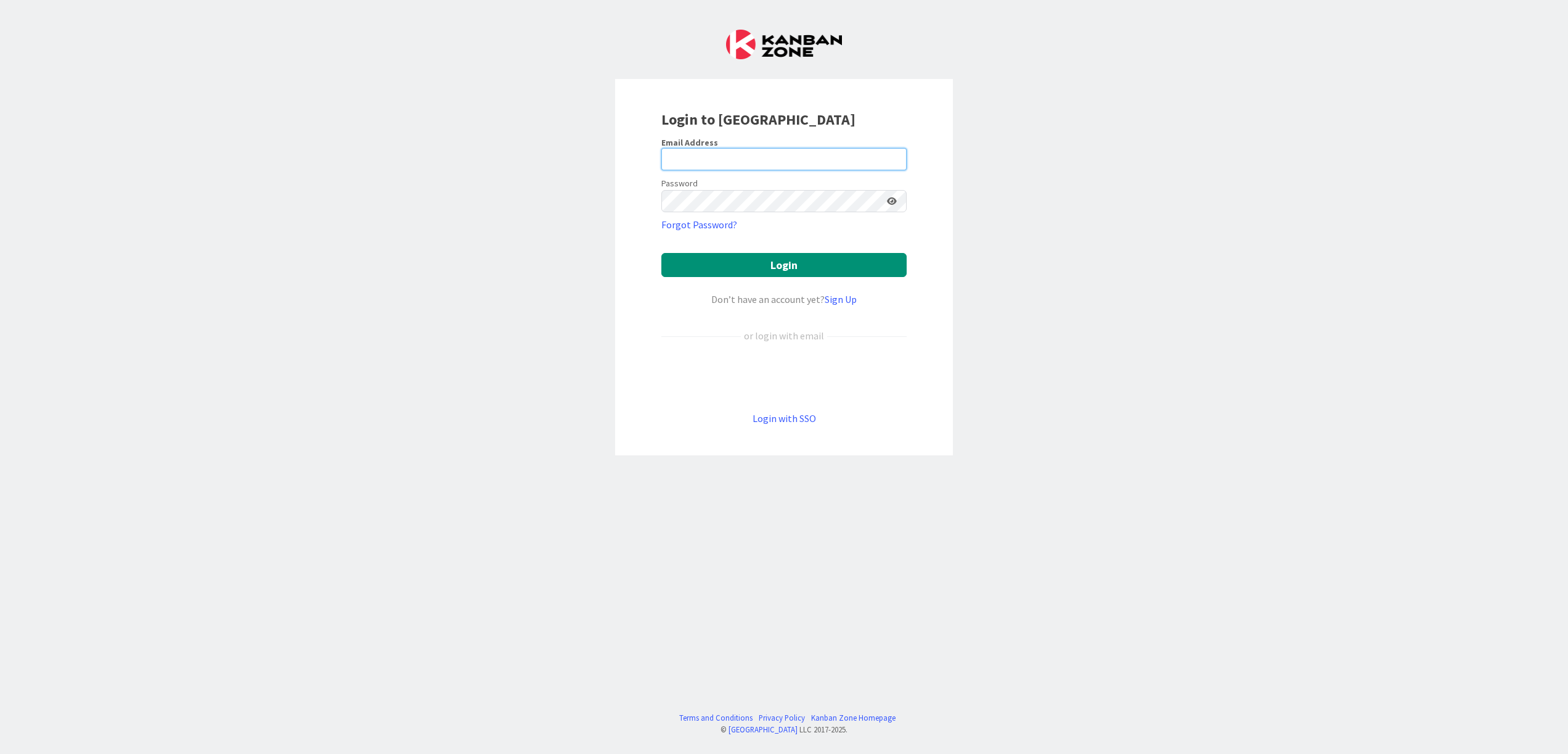
type input "[EMAIL_ADDRESS][DOMAIN_NAME]"
click at [782, 260] on button "Login" at bounding box center [784, 265] width 245 height 24
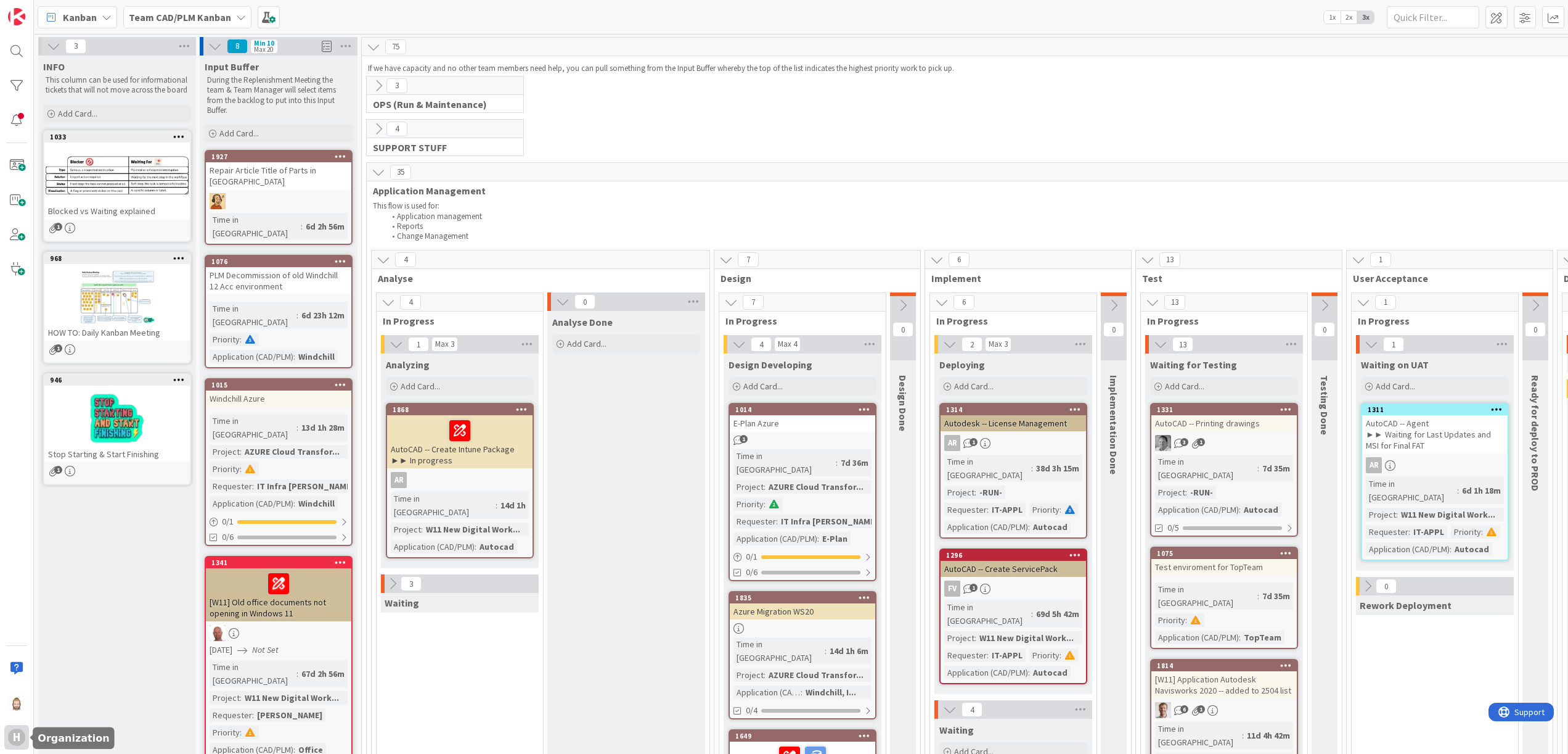
click at [18, 746] on div "H" at bounding box center [16, 737] width 24 height 24
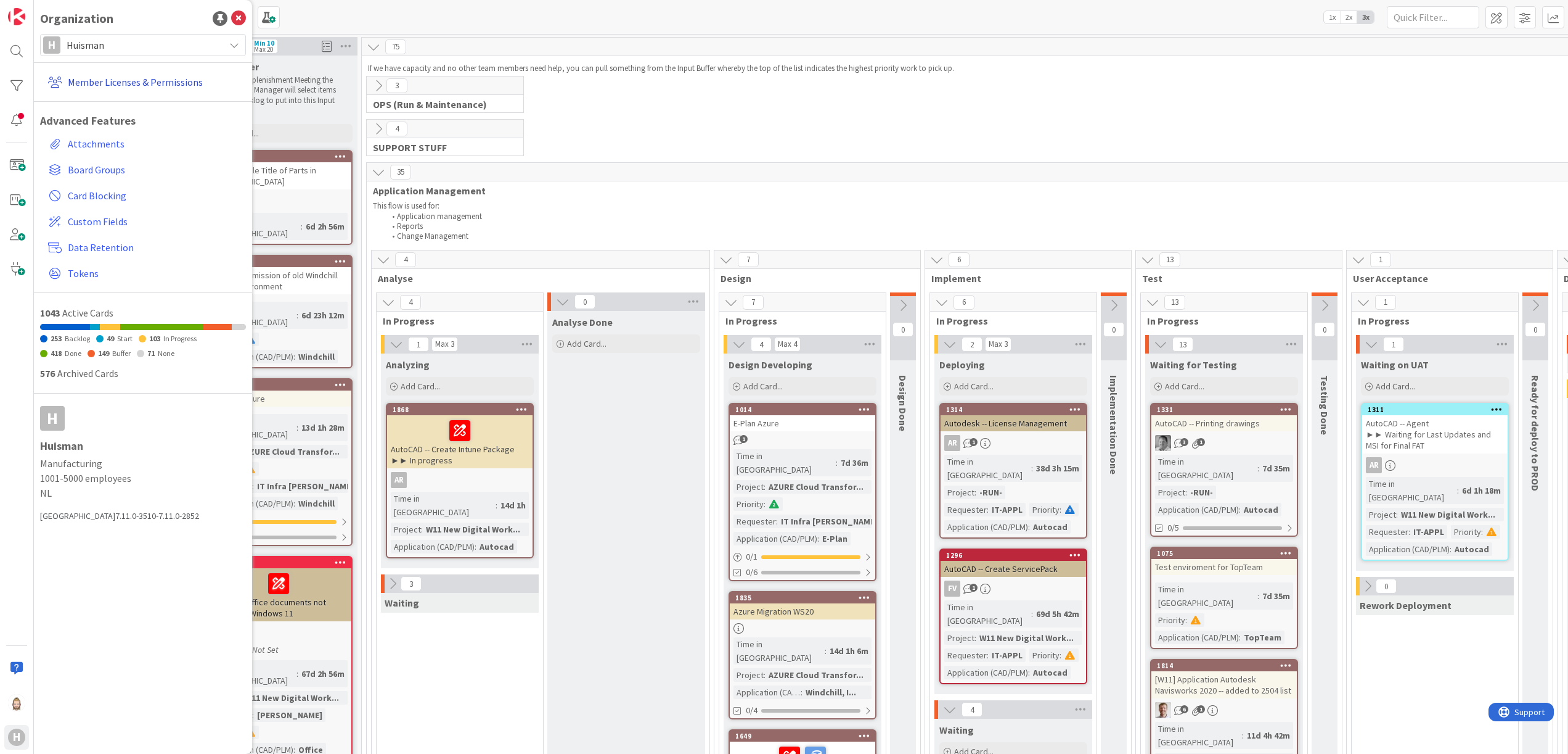
click at [170, 72] on link "Member Licenses & Permissions" at bounding box center [145, 82] width 203 height 22
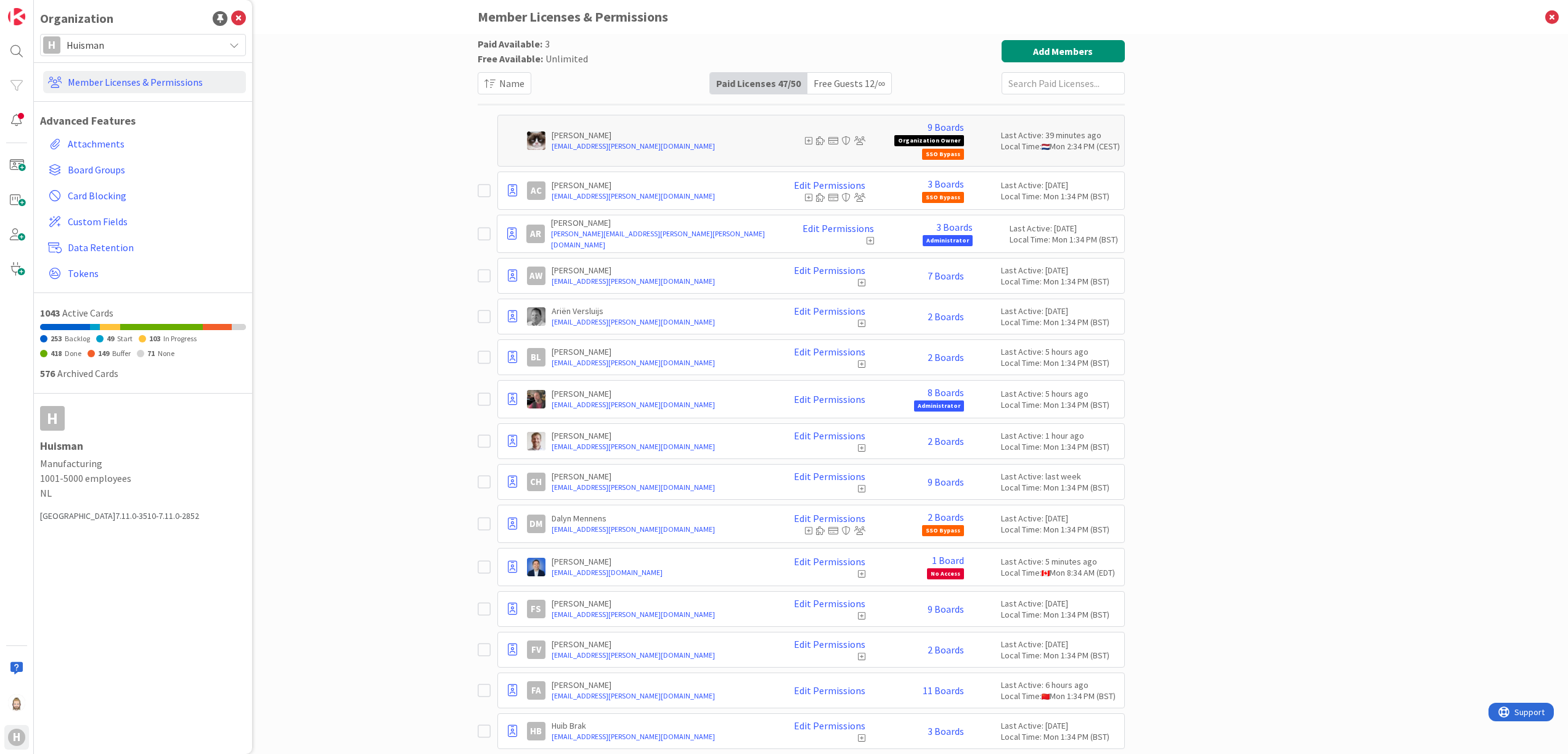
click at [1381, 183] on div "Paid Available: 3 Free Available: Unlimited Name Paid Licenses 47 / 50 Free Gue…" at bounding box center [801, 394] width 1534 height 720
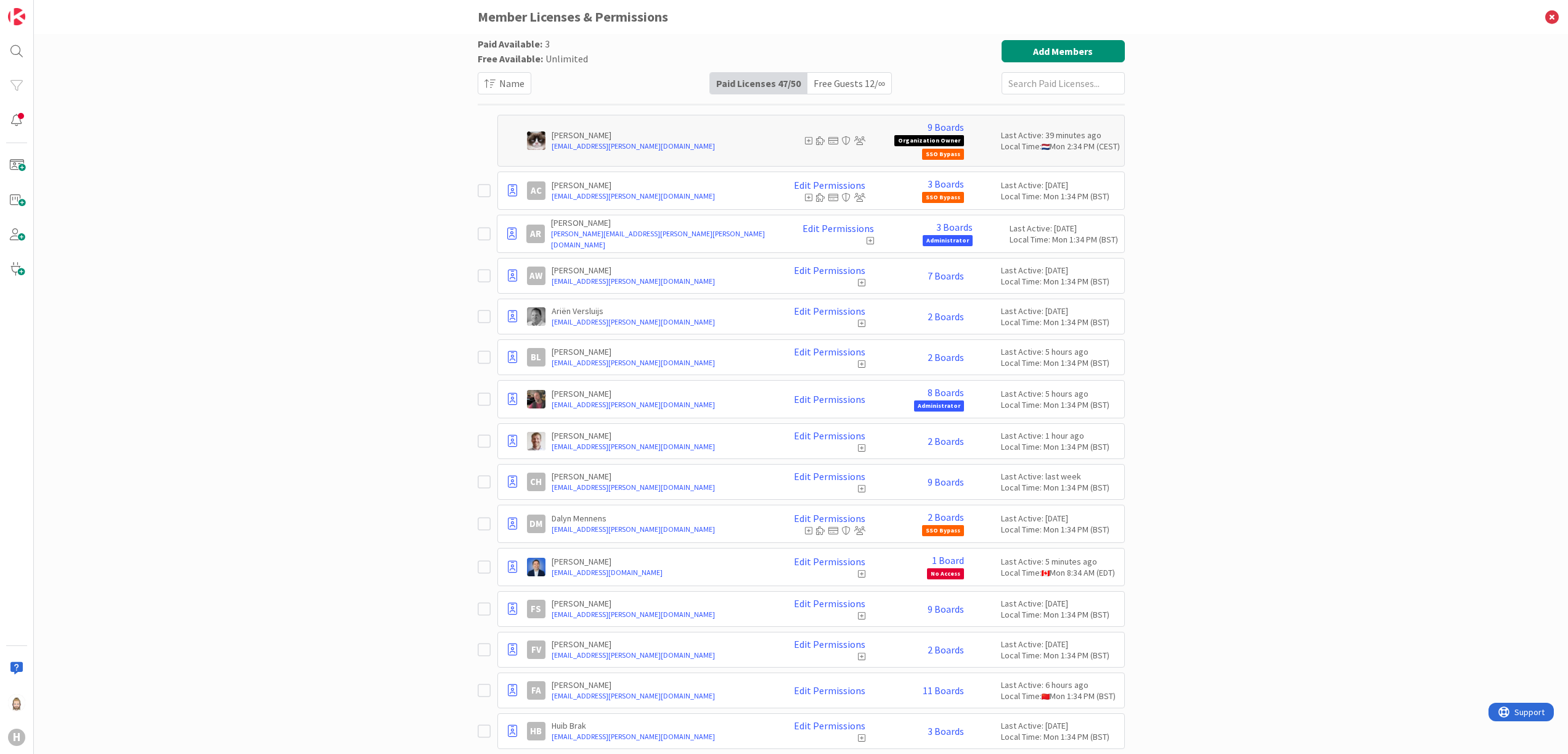
click at [818, 76] on div "Free Guests 12 / ∞" at bounding box center [850, 83] width 84 height 21
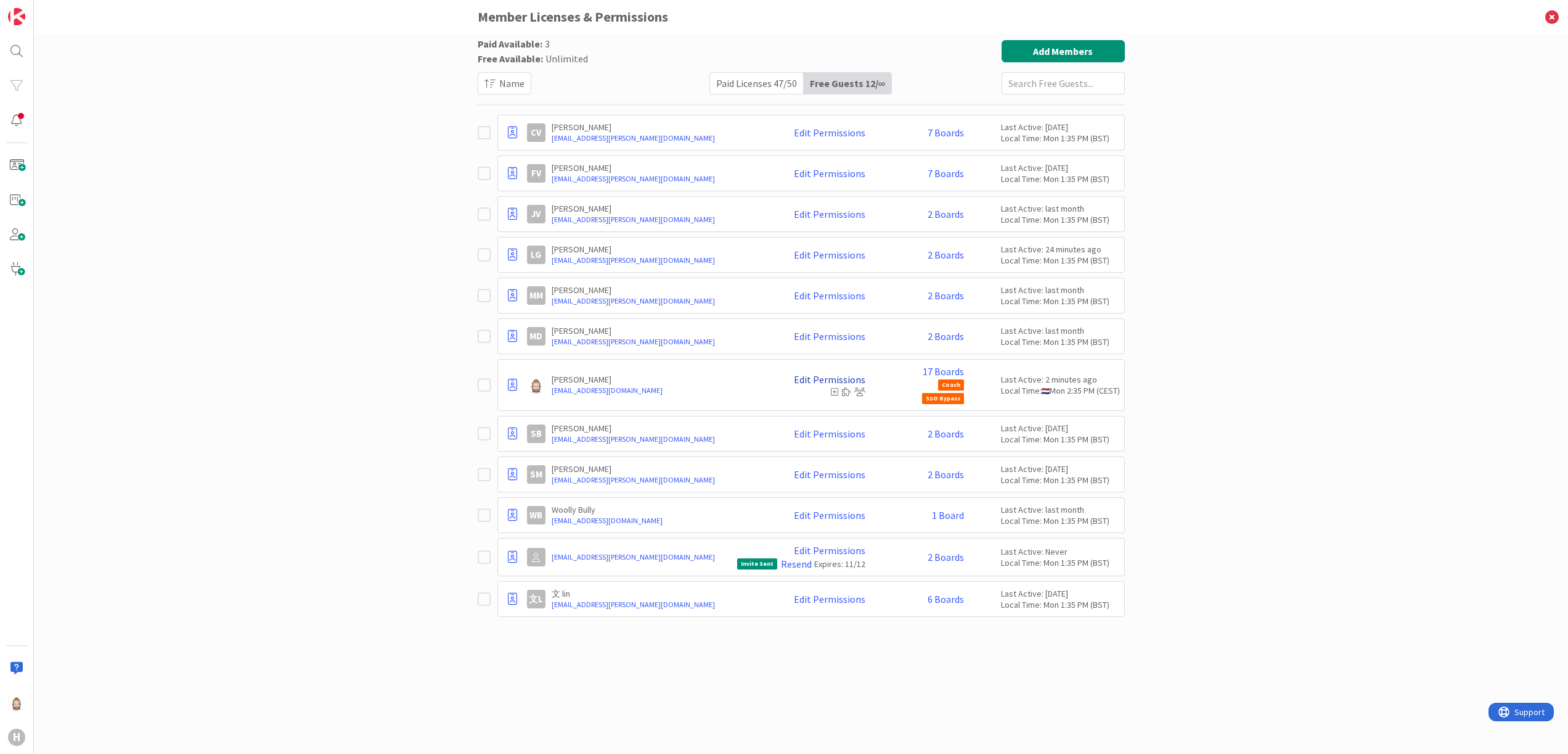
click at [816, 377] on link "Edit Permissions" at bounding box center [830, 379] width 72 height 11
click at [1362, 366] on div "Paid Available: 3 Free Available: Unlimited Name Paid Licenses 47 / 50 Free Gue…" at bounding box center [801, 394] width 1534 height 720
